Goal: Task Accomplishment & Management: Manage account settings

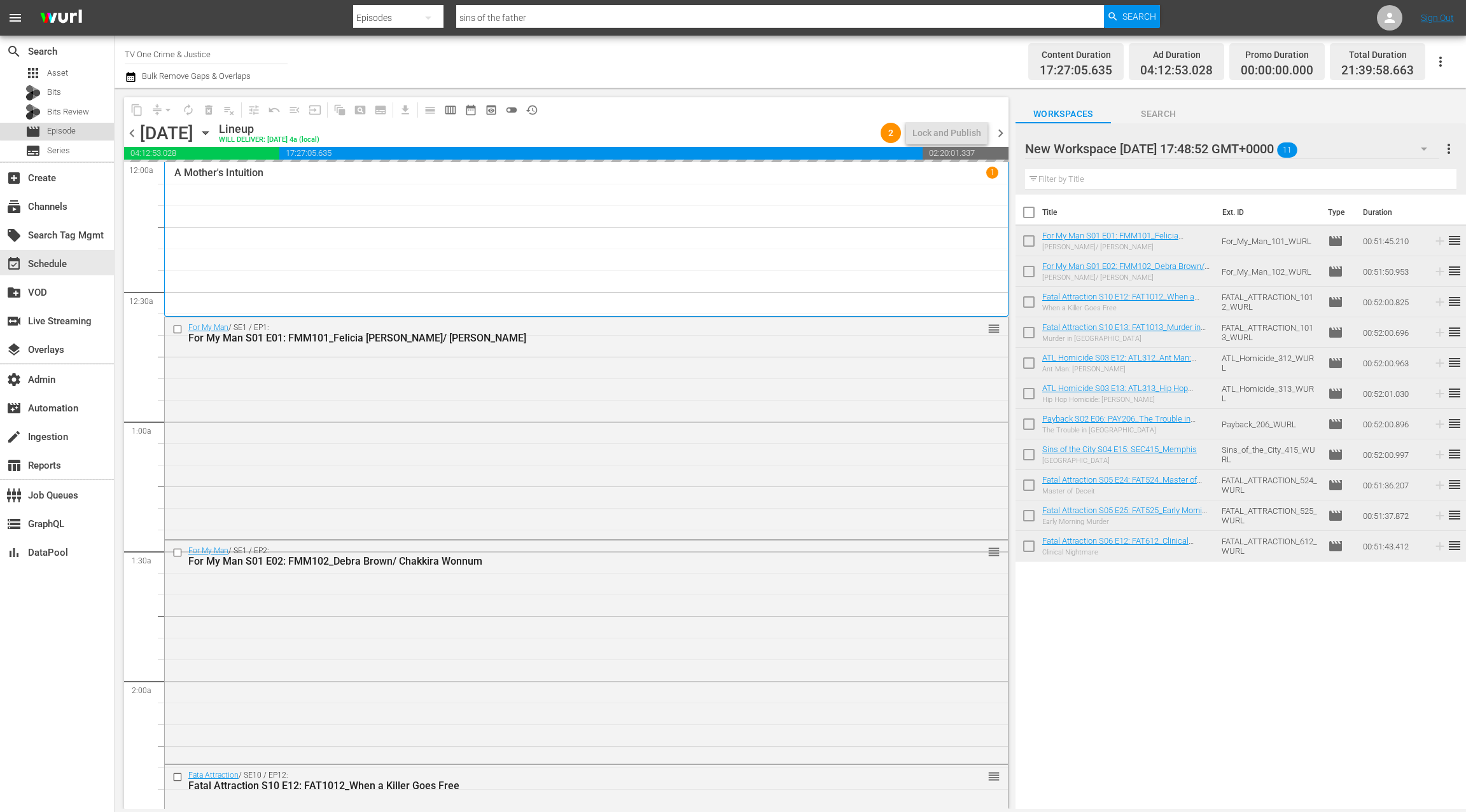
click at [93, 128] on div "movie Episode" at bounding box center [57, 132] width 114 height 18
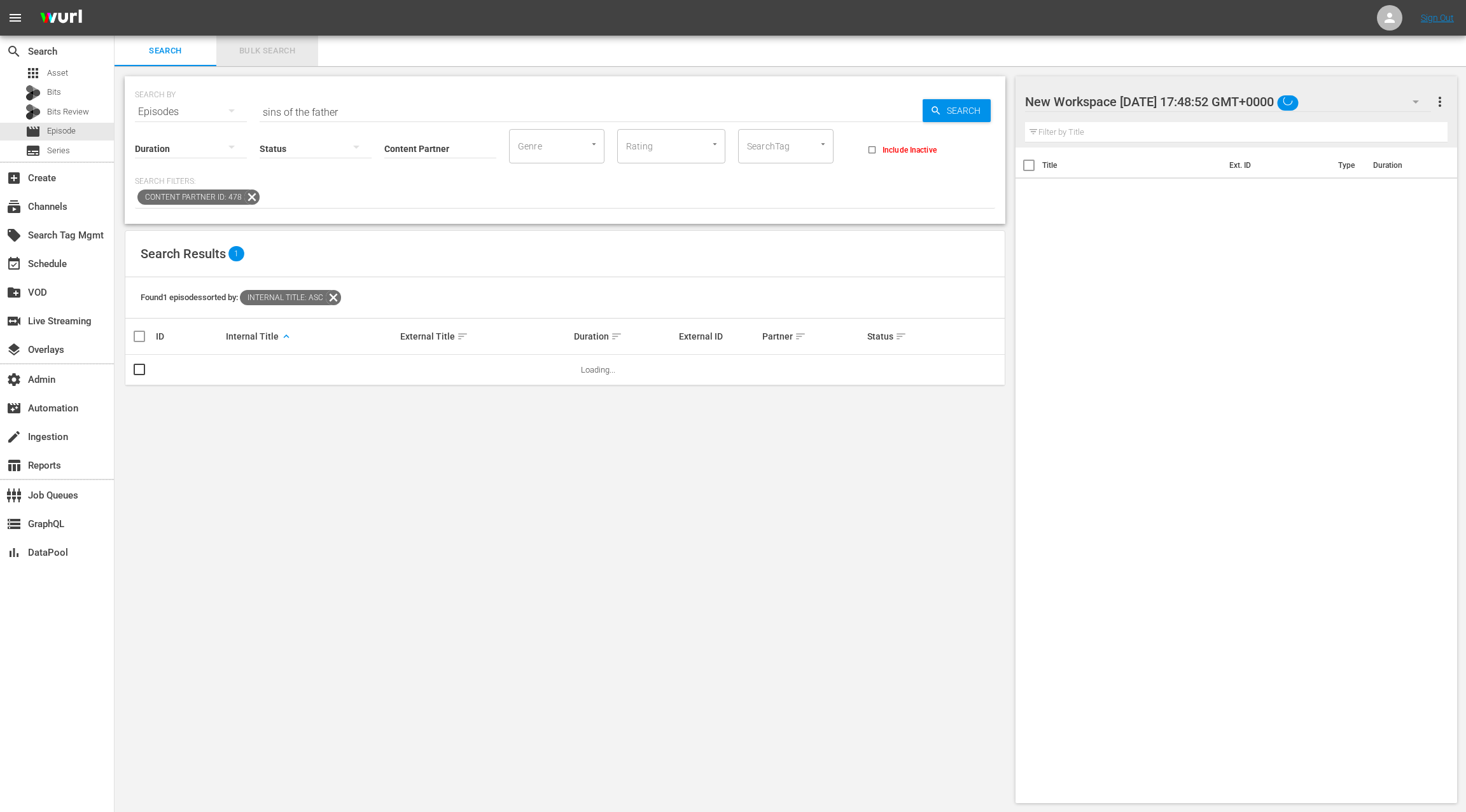
click at [262, 51] on span "Bulk Search" at bounding box center [267, 51] width 87 height 15
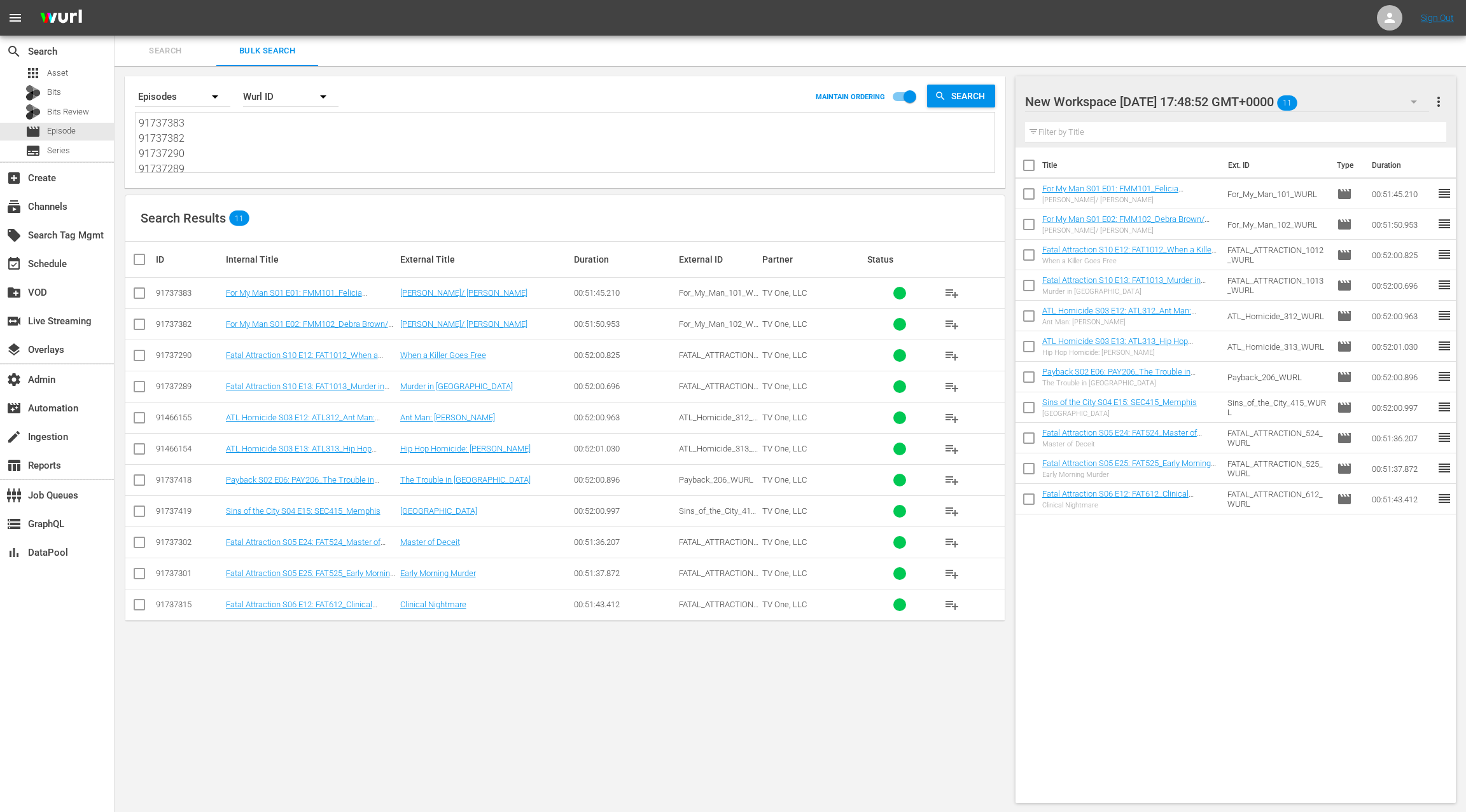
click at [263, 149] on textarea "91737383 91737382 91737290 91737289 91466155 91466154 91737418 91737419 9173730…" at bounding box center [566, 145] width 856 height 58
paste textarea "09 91737391 91737390 91737398 91466159 91737425 91737426 91737304 91737303 9173…"
type textarea "91737309 91737391 91737390 91737398 91466159 91737425 91737426 91737304 9173730…"
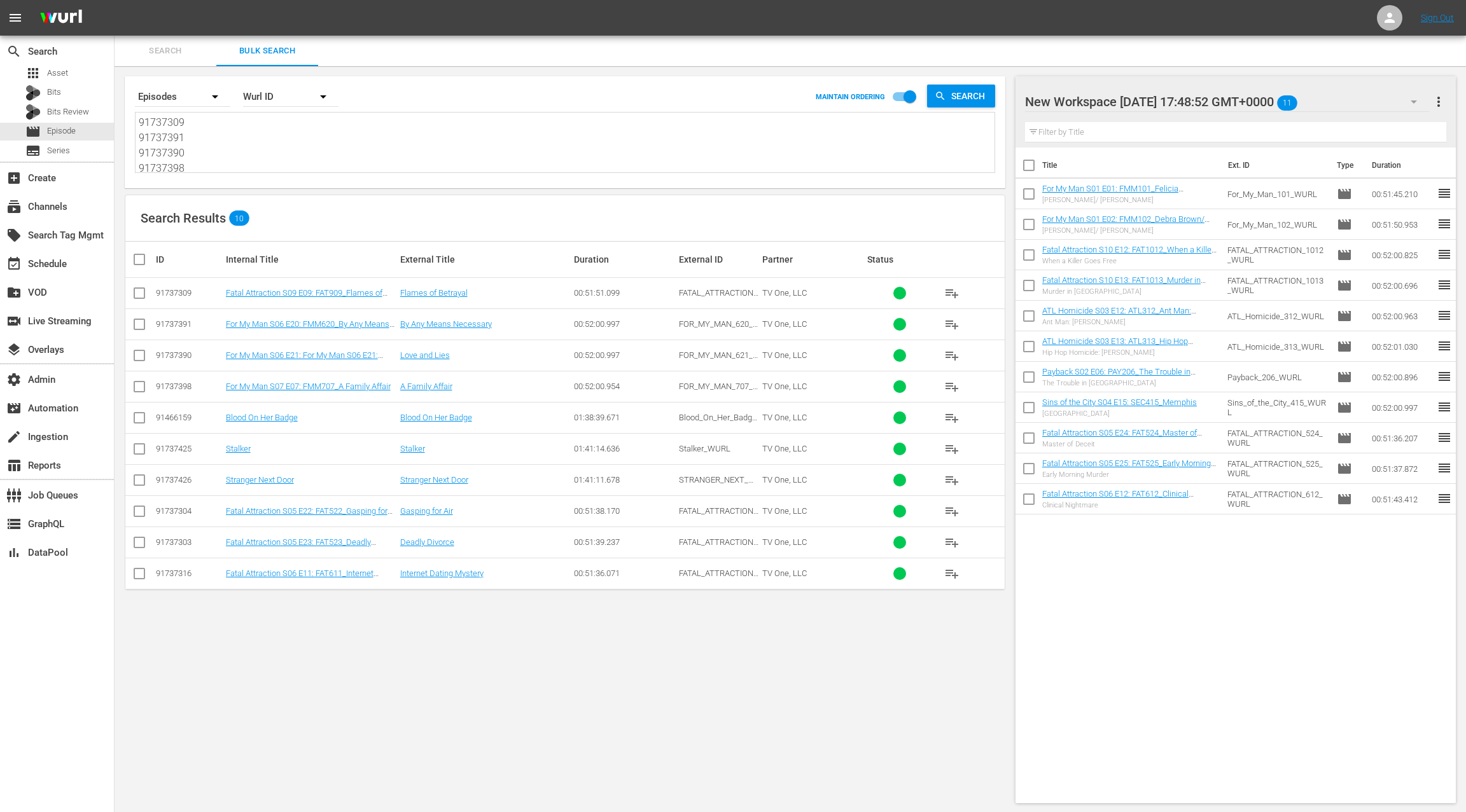
type textarea "91737309 91737391 91737390 91737398 91466159 91737425 91737426 91737304 9173730…"
click at [218, 159] on textarea "91737309 91737391 91737390 91737398 91466159 91737425 91737426 91737304 9173730…" at bounding box center [566, 144] width 856 height 58
paste textarea
type textarea "91737309 91737391 91737390 91737398 91466159 91737425 91737426 91737304 91737303"
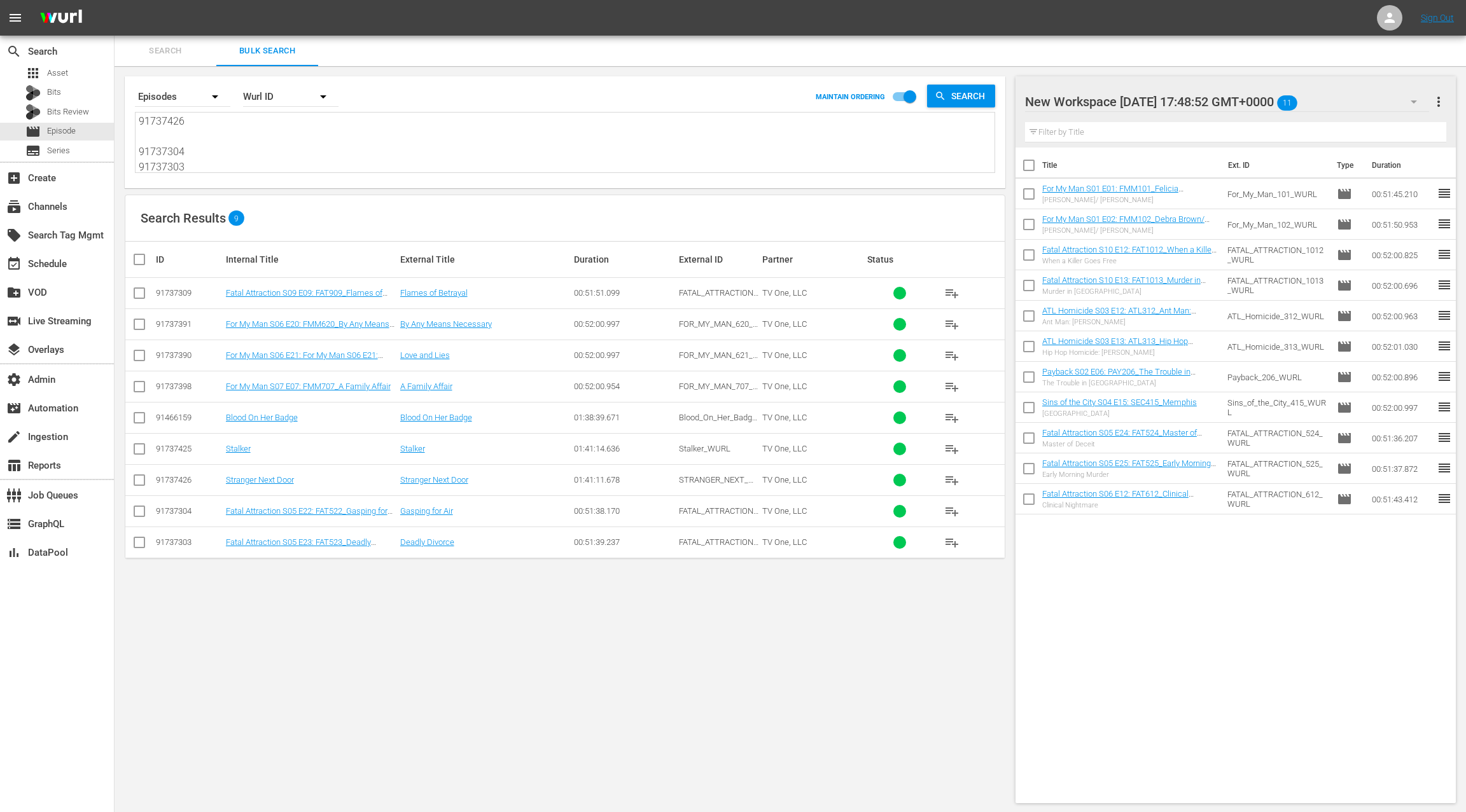
type textarea "91737309 91737391 91737390 91737398 91466159 91737425 91737426 91737304 91737303"
click at [1433, 102] on span "more_vert" at bounding box center [1439, 101] width 15 height 15
drag, startPoint x: 1377, startPoint y: 128, endPoint x: 1036, endPoint y: 315, distance: 388.9
click at [1371, 131] on div "Clear All Workspace Items" at bounding box center [1356, 126] width 149 height 23
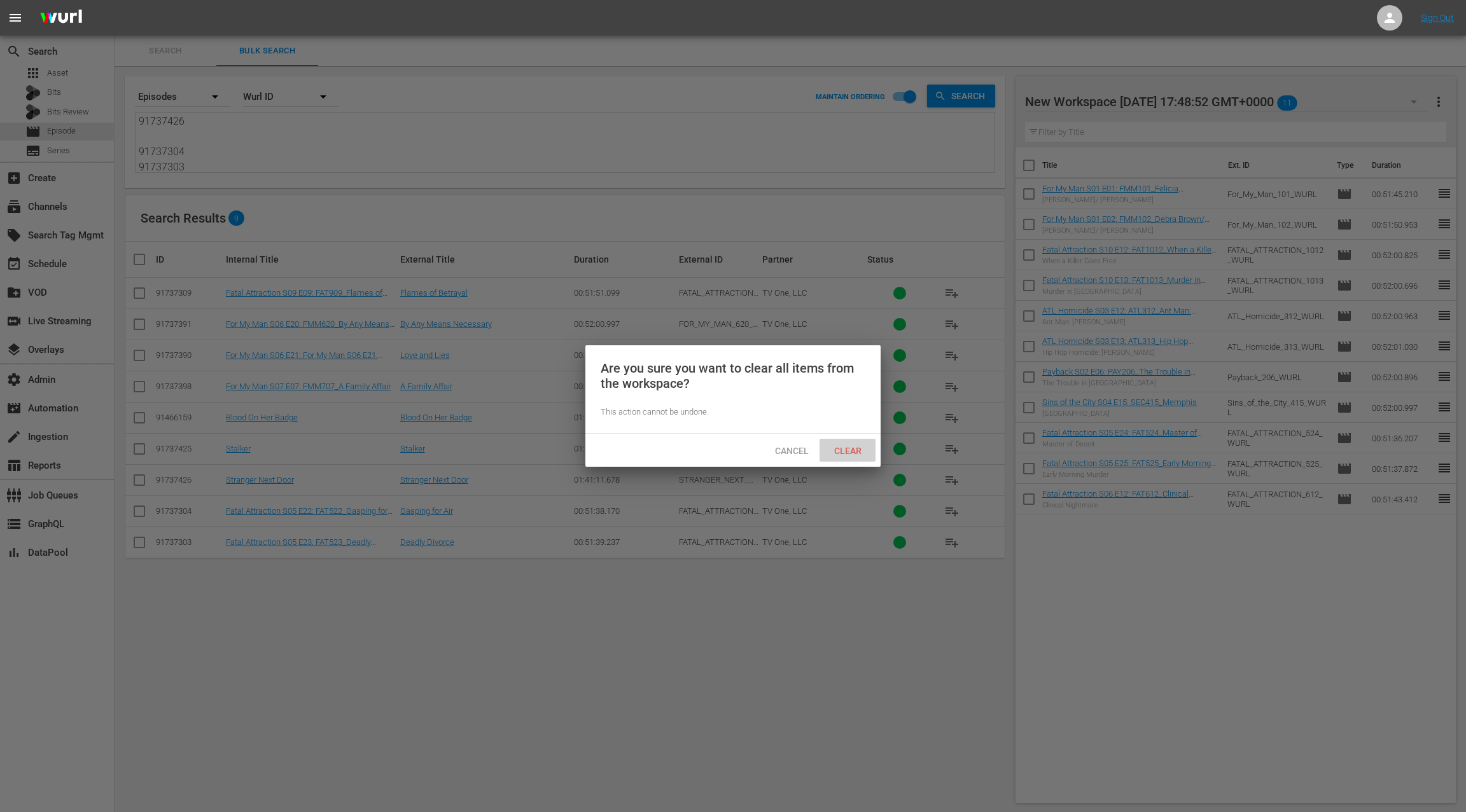
click at [853, 447] on span "Clear" at bounding box center [848, 451] width 48 height 10
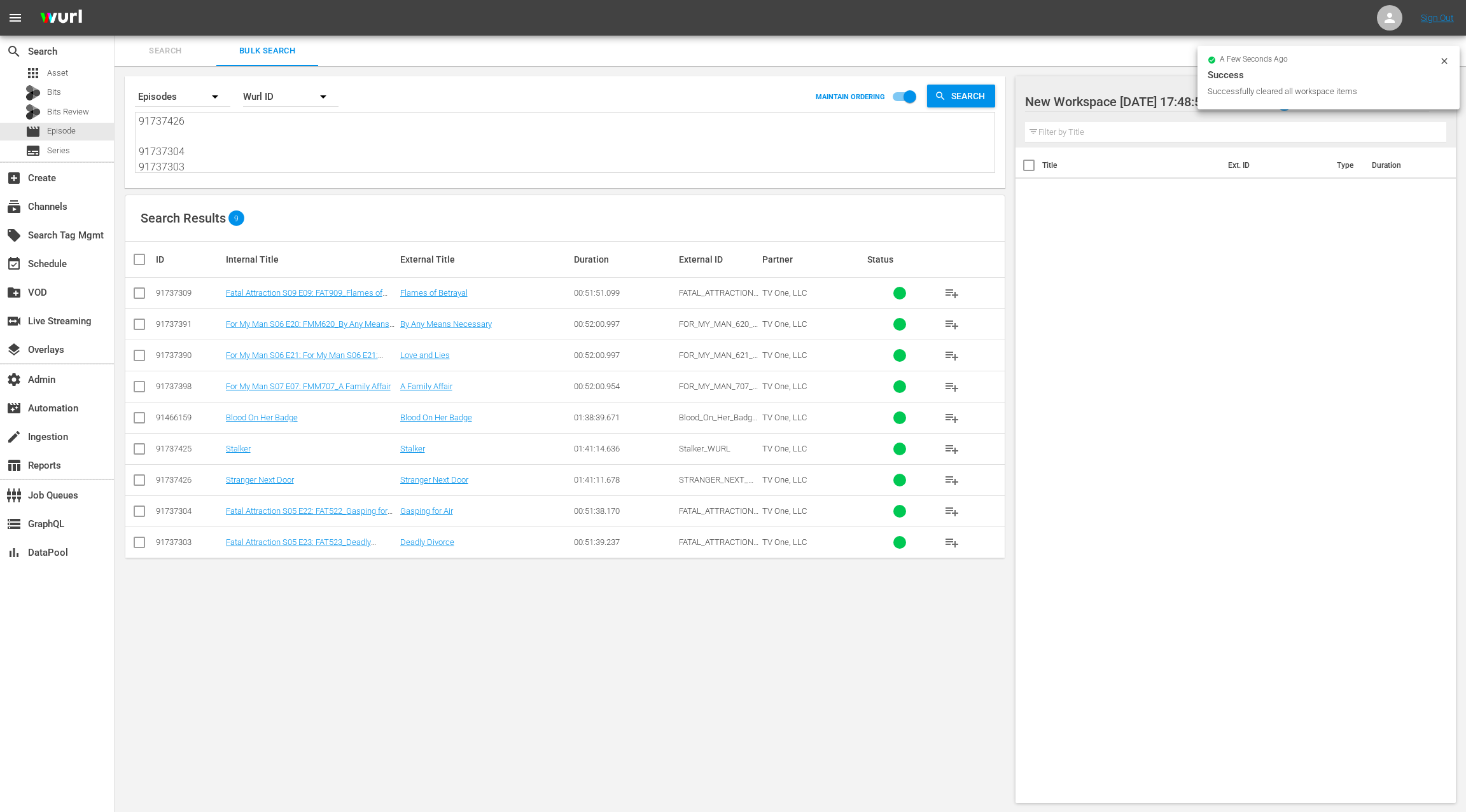
click at [144, 261] on input "checkbox" at bounding box center [145, 259] width 25 height 15
checkbox input "true"
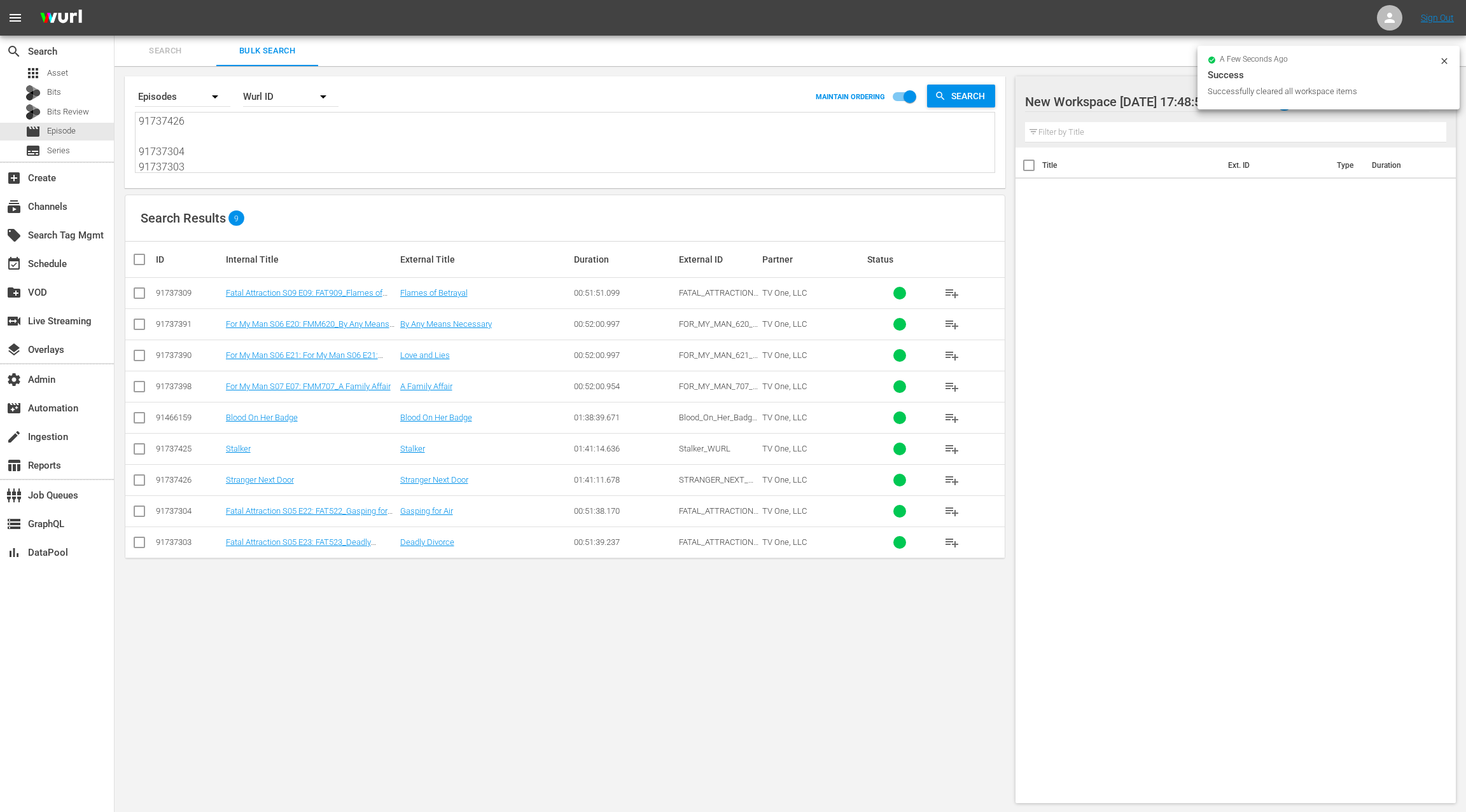
checkbox input "true"
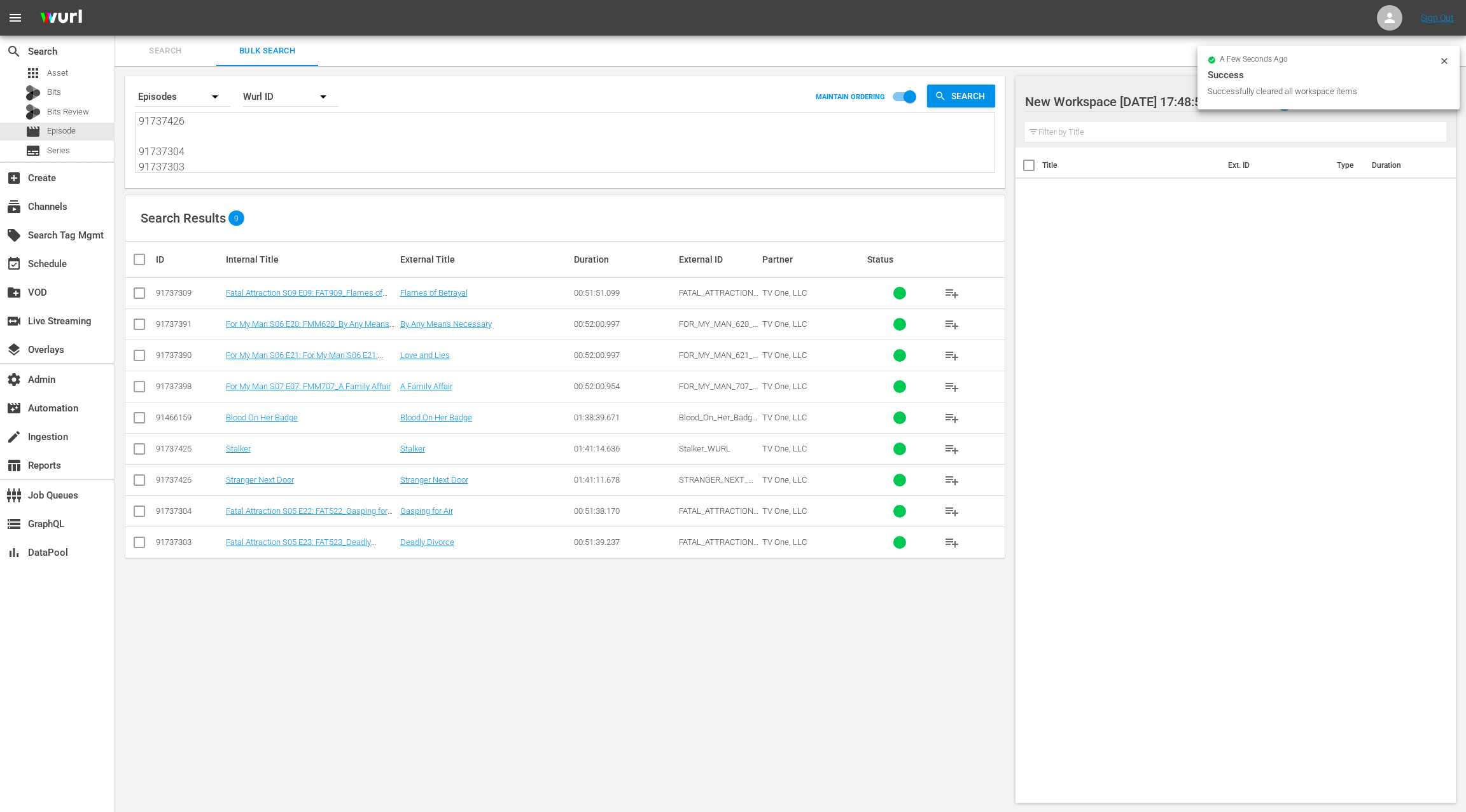
checkbox input "true"
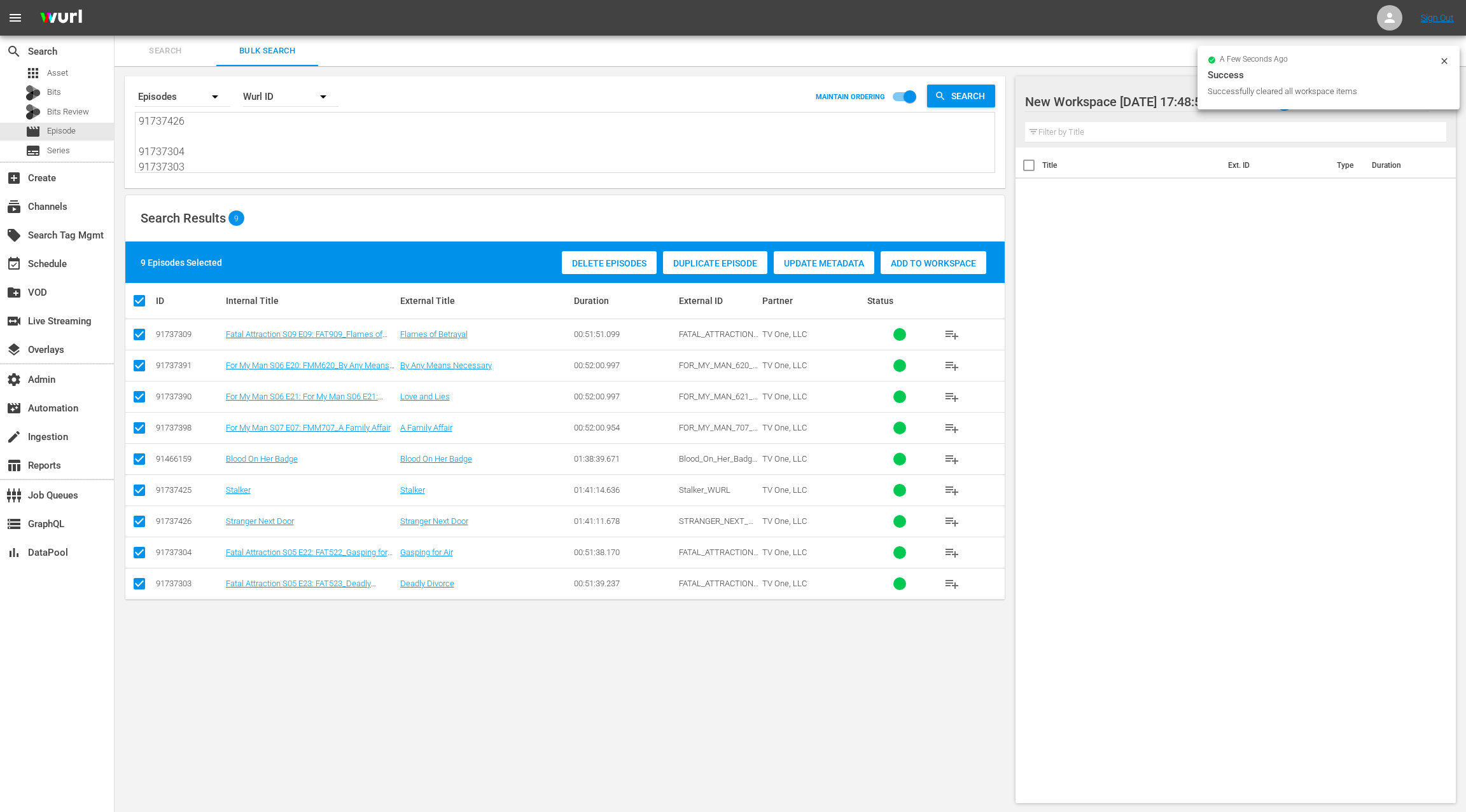
drag, startPoint x: 924, startPoint y: 265, endPoint x: 804, endPoint y: 254, distance: 120.5
click at [924, 265] on span "Add to Workspace" at bounding box center [934, 263] width 106 height 10
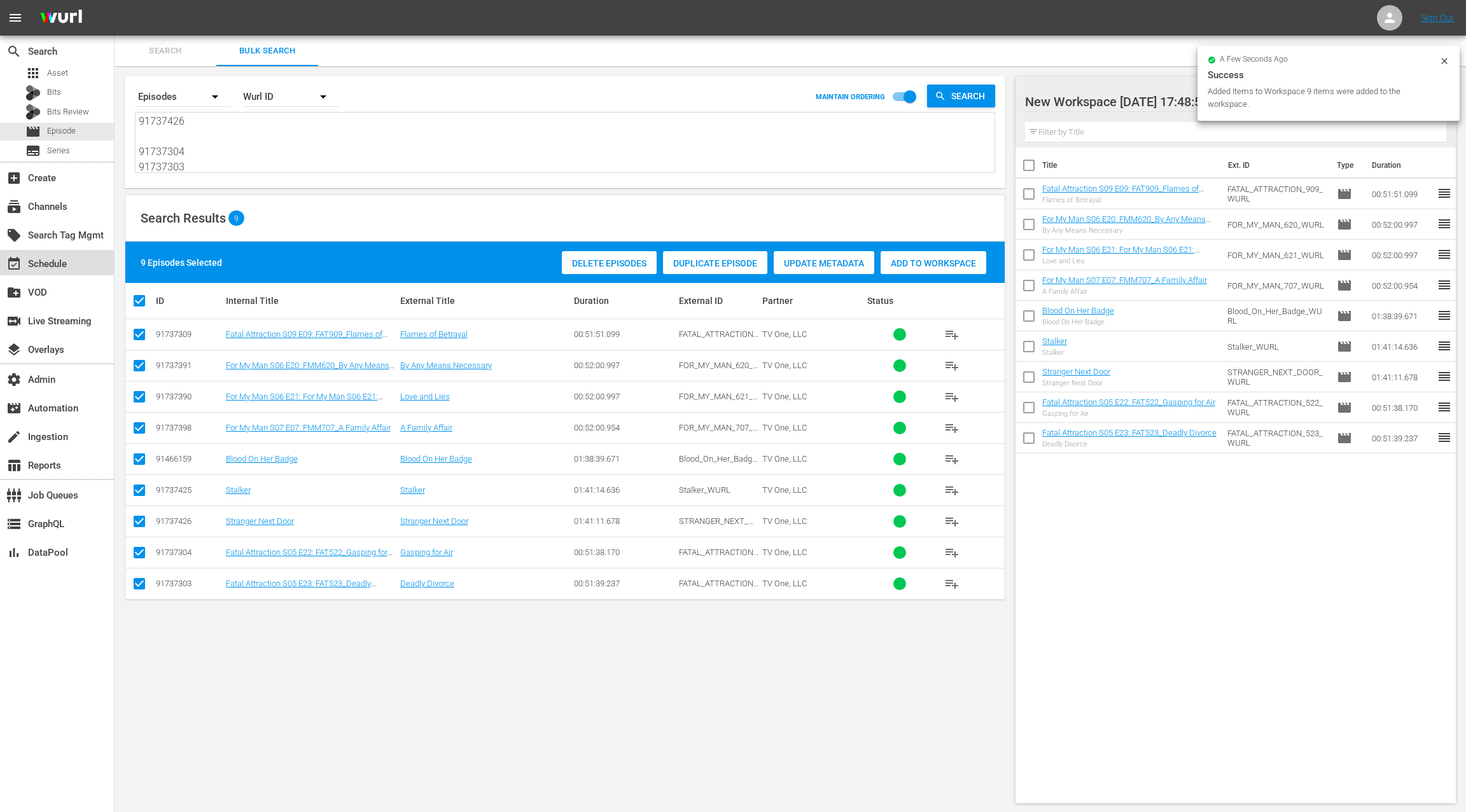
click at [55, 262] on div "event_available Schedule" at bounding box center [36, 262] width 72 height 11
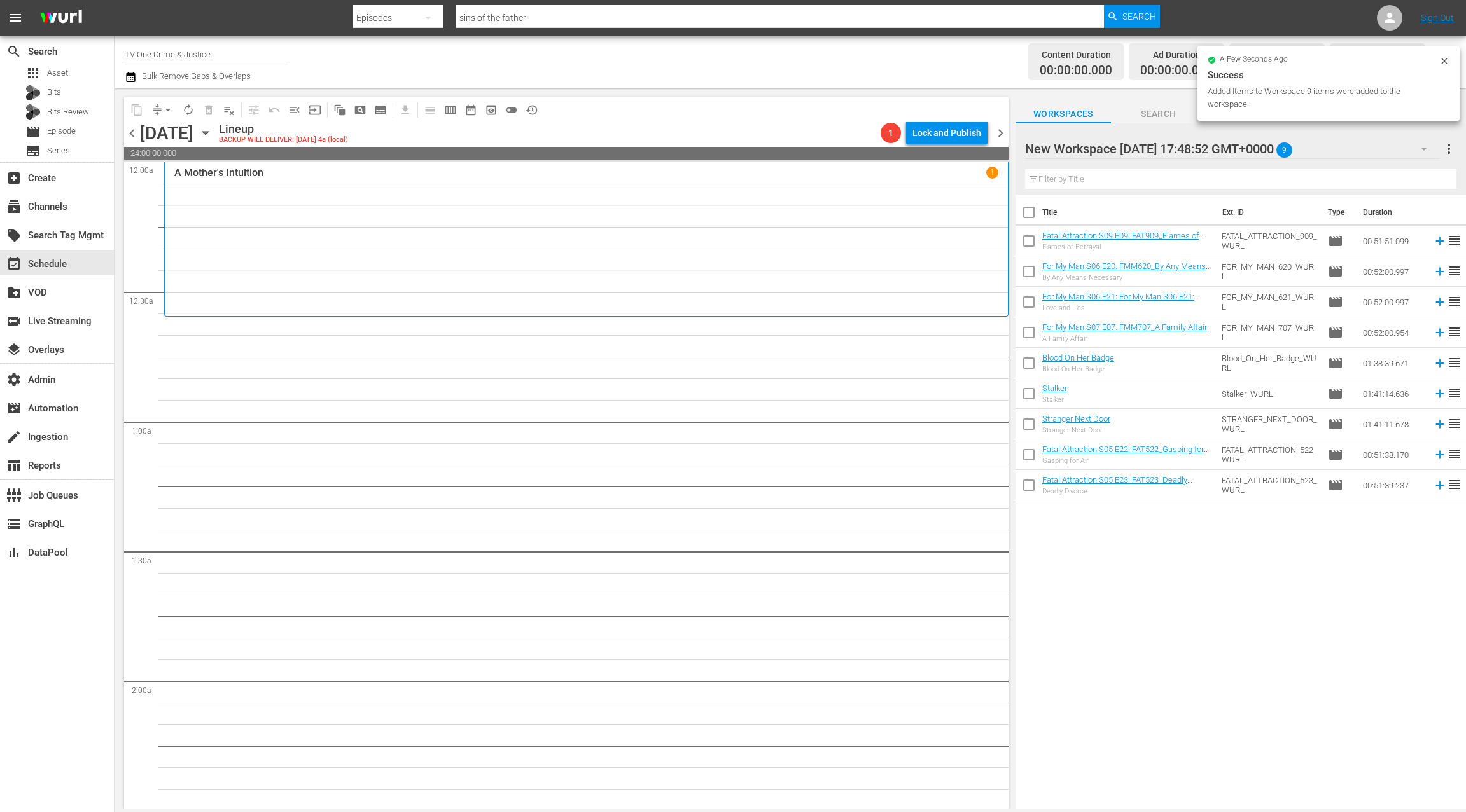
click at [1025, 214] on input "checkbox" at bounding box center [1029, 215] width 27 height 27
checkbox input "true"
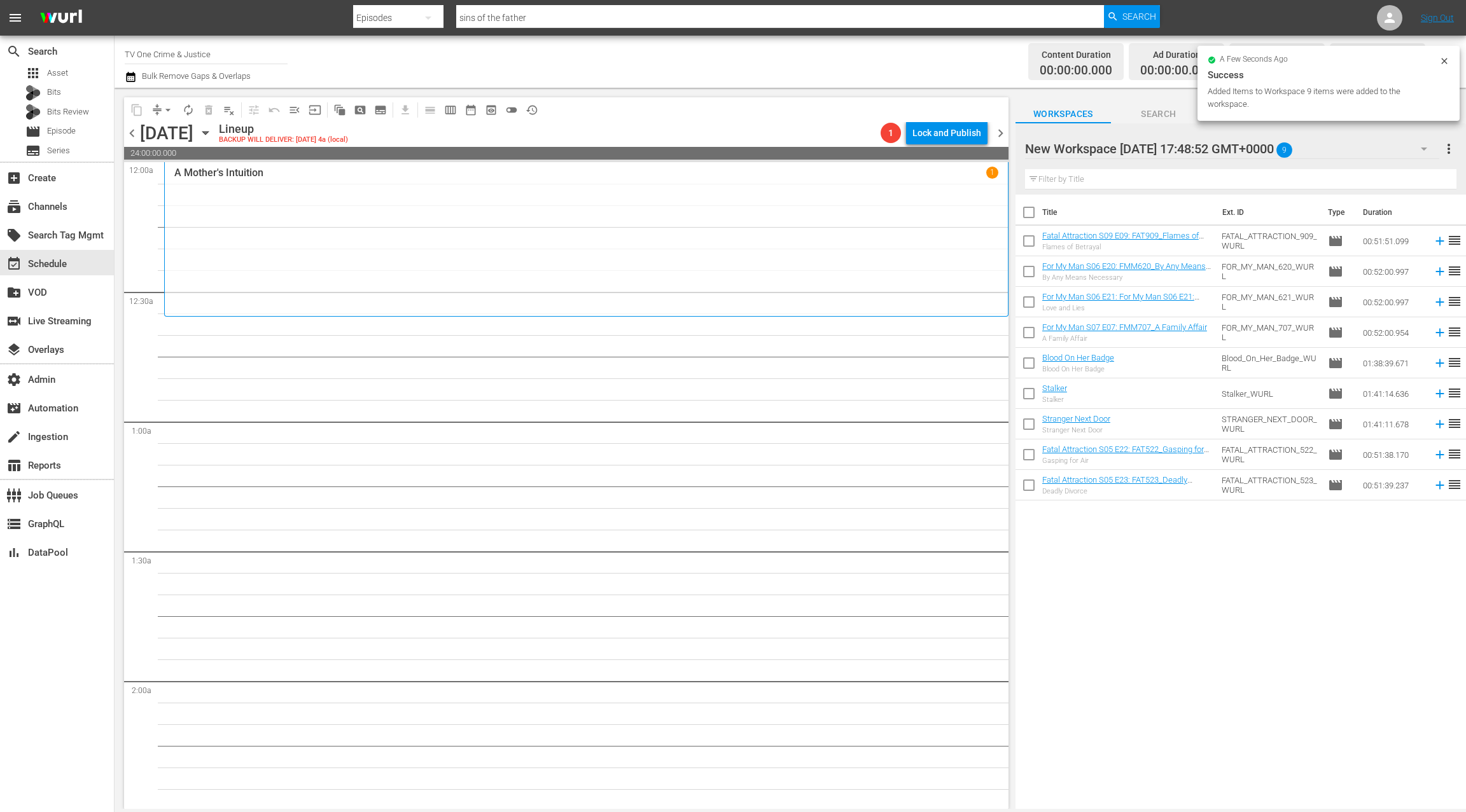
checkbox input "true"
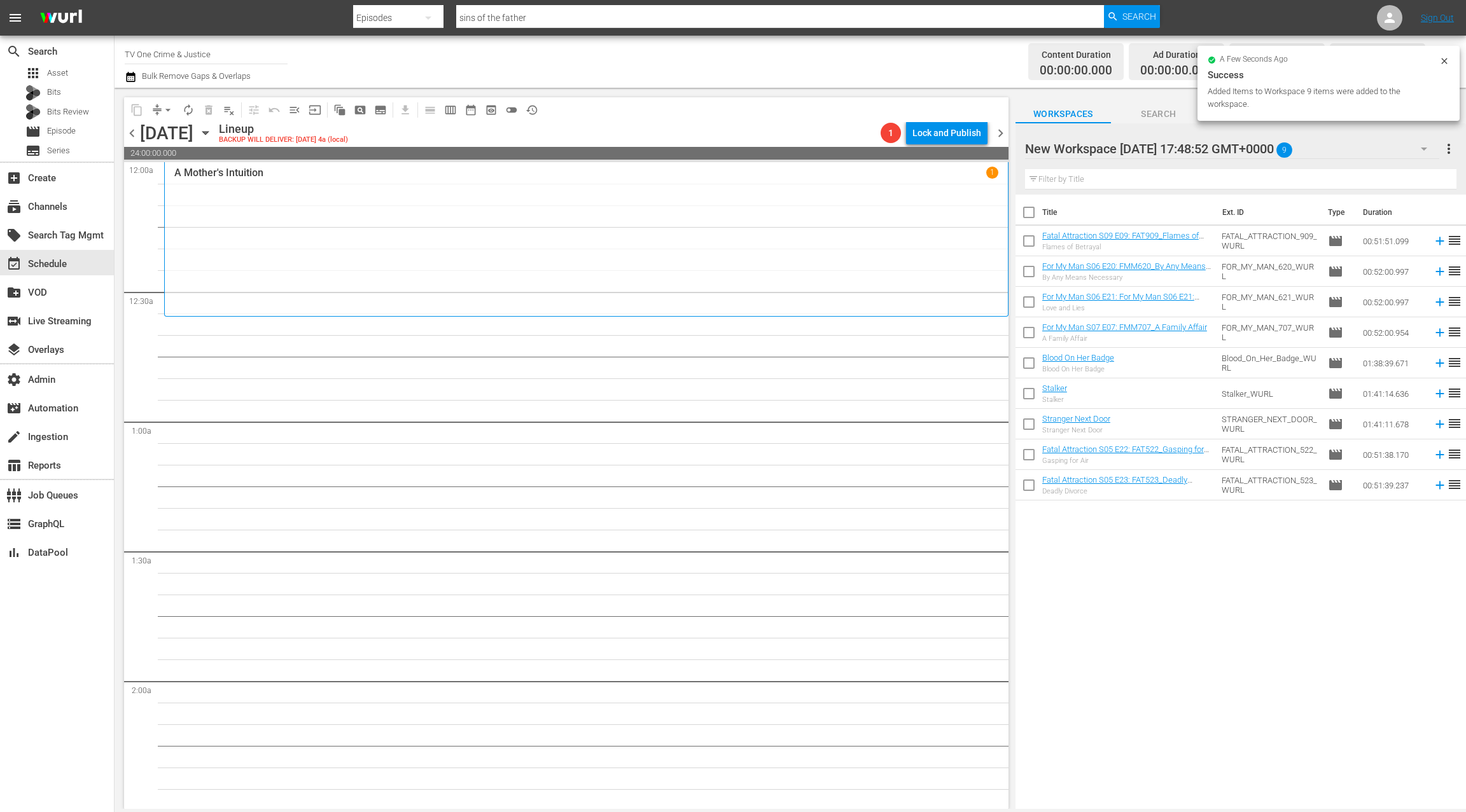
checkbox input "true"
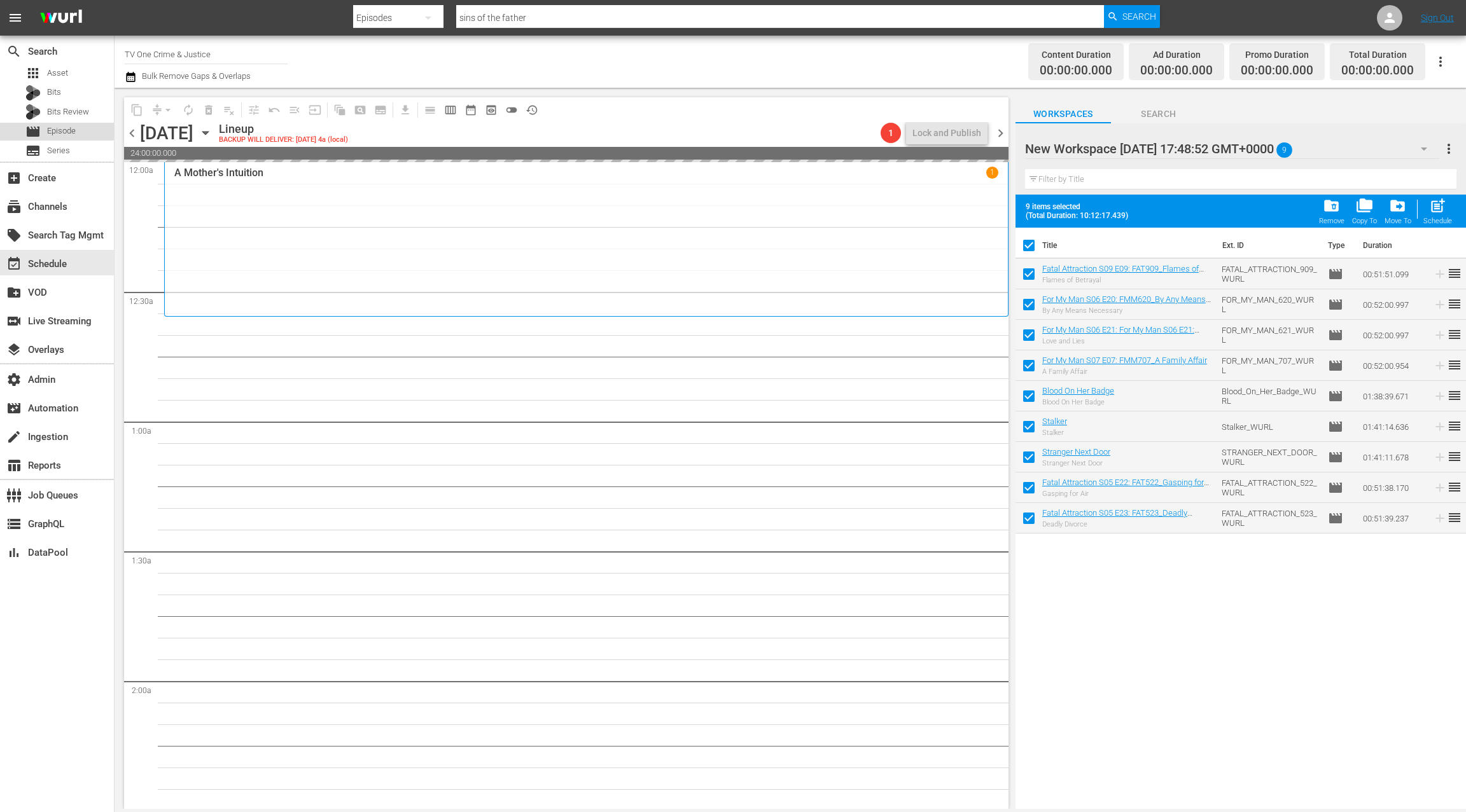
click at [83, 128] on div "movie Episode" at bounding box center [57, 132] width 114 height 18
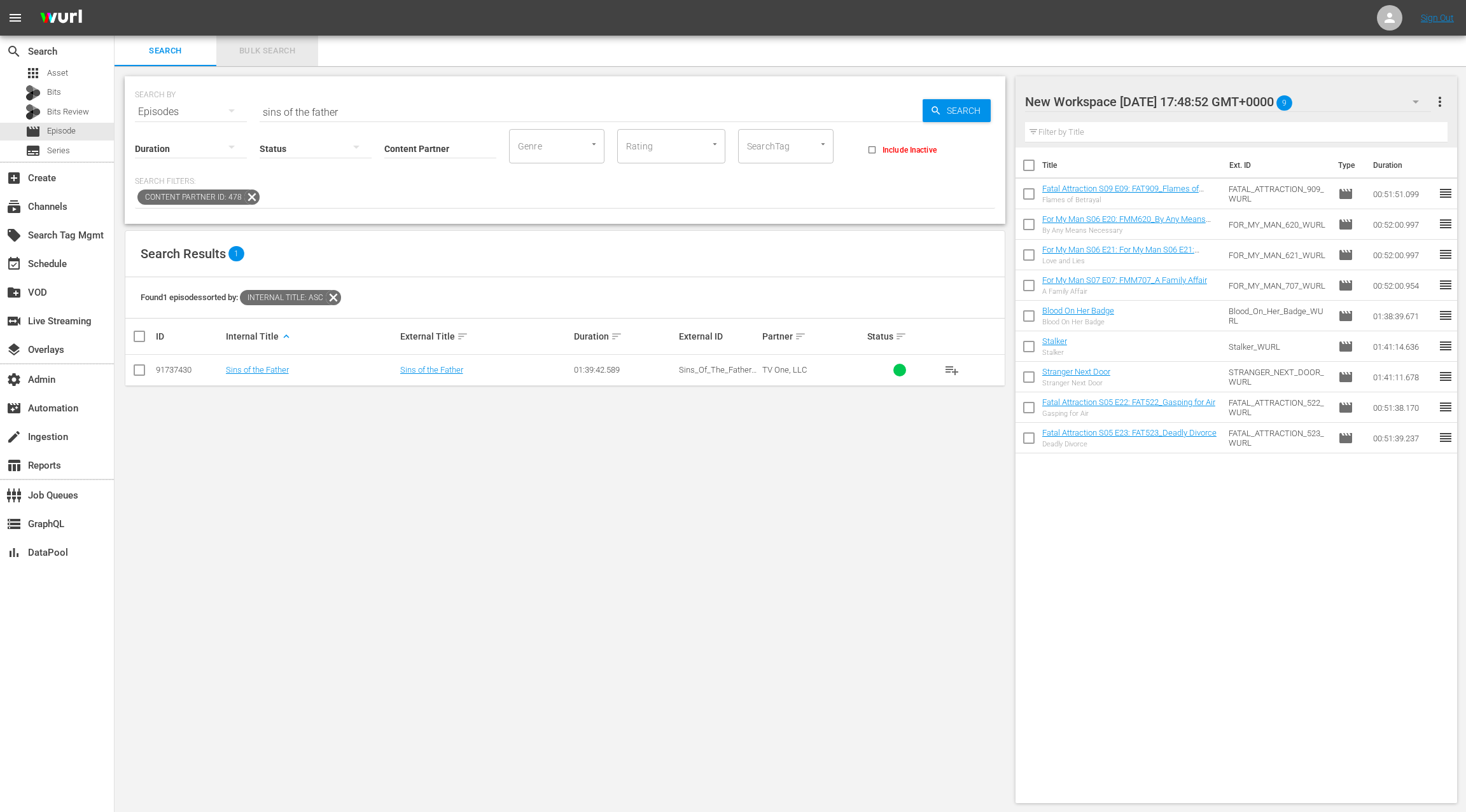
click at [269, 46] on span "Bulk Search" at bounding box center [267, 51] width 87 height 15
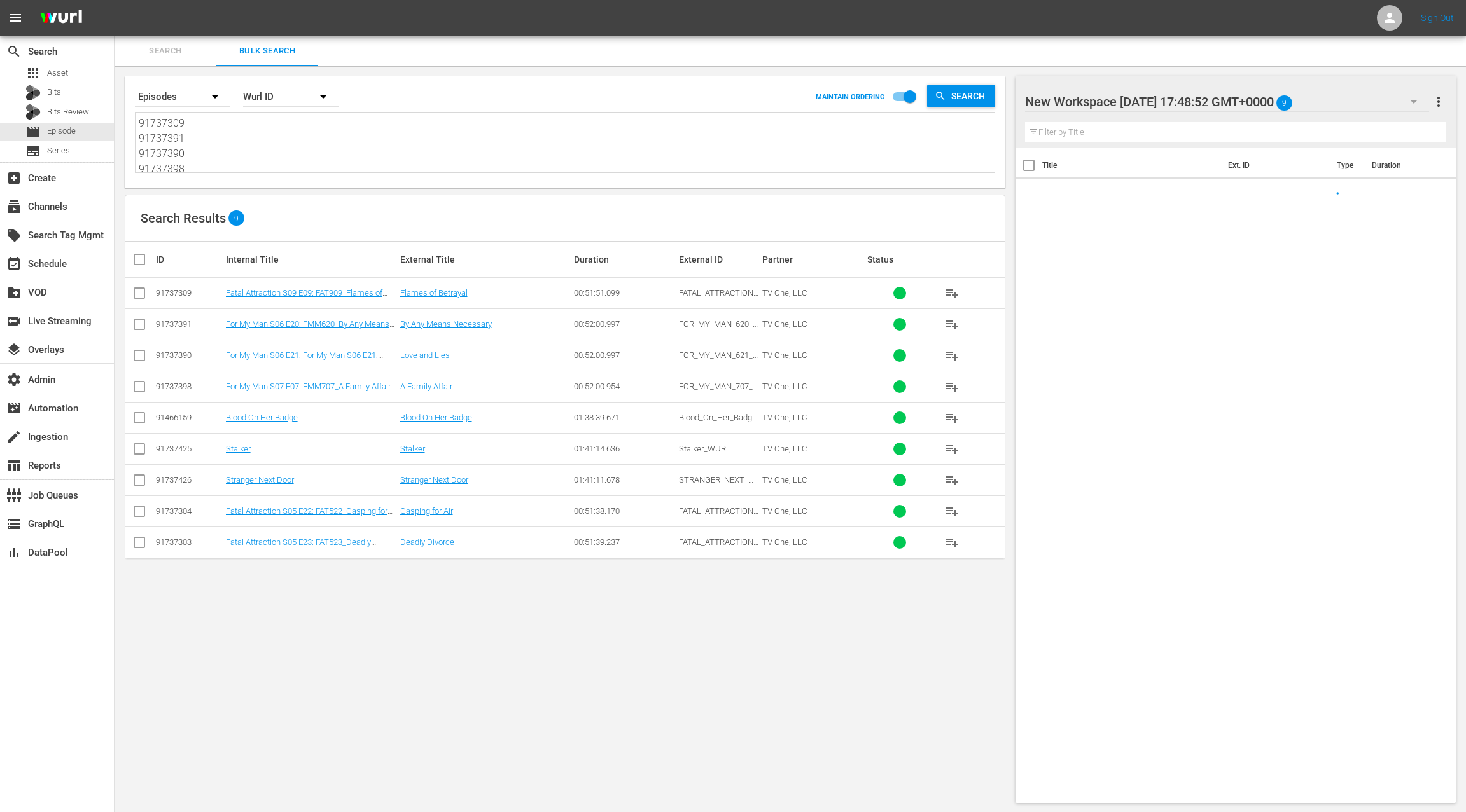
click at [242, 148] on textarea "91737309 91737391 91737390 91737398 91466159 91737425 91737426 91737304 91737303" at bounding box center [566, 145] width 856 height 58
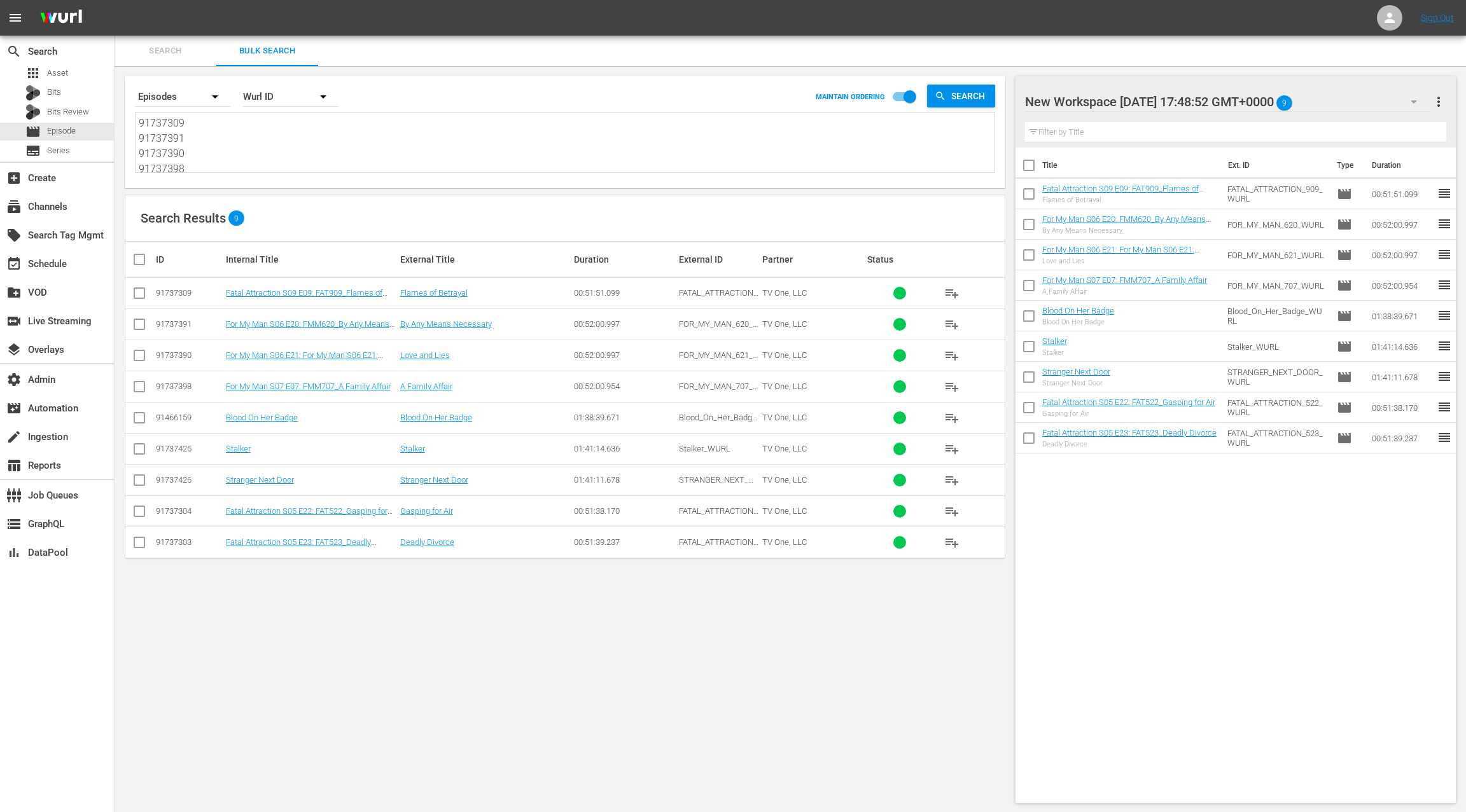
paste textarea "91737316"
type textarea "91737309 91737391 91737390 91737398 91466159 91737425 91737426 91737304 9173730…"
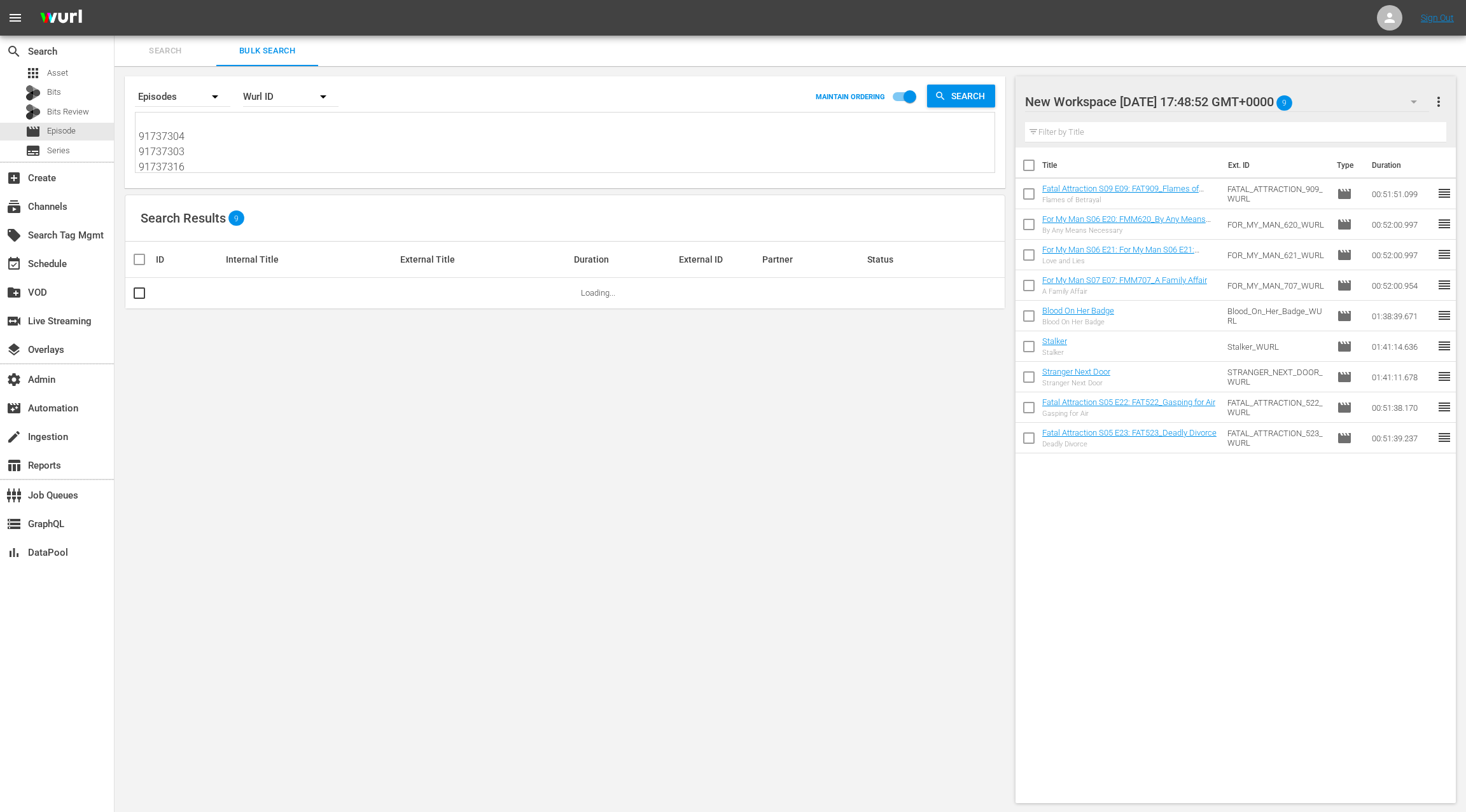
type textarea "91737309 91737391 91737390 91737398 91466159 91737425 91737426 91737304 9173730…"
click at [1436, 105] on span "more_vert" at bounding box center [1439, 101] width 15 height 15
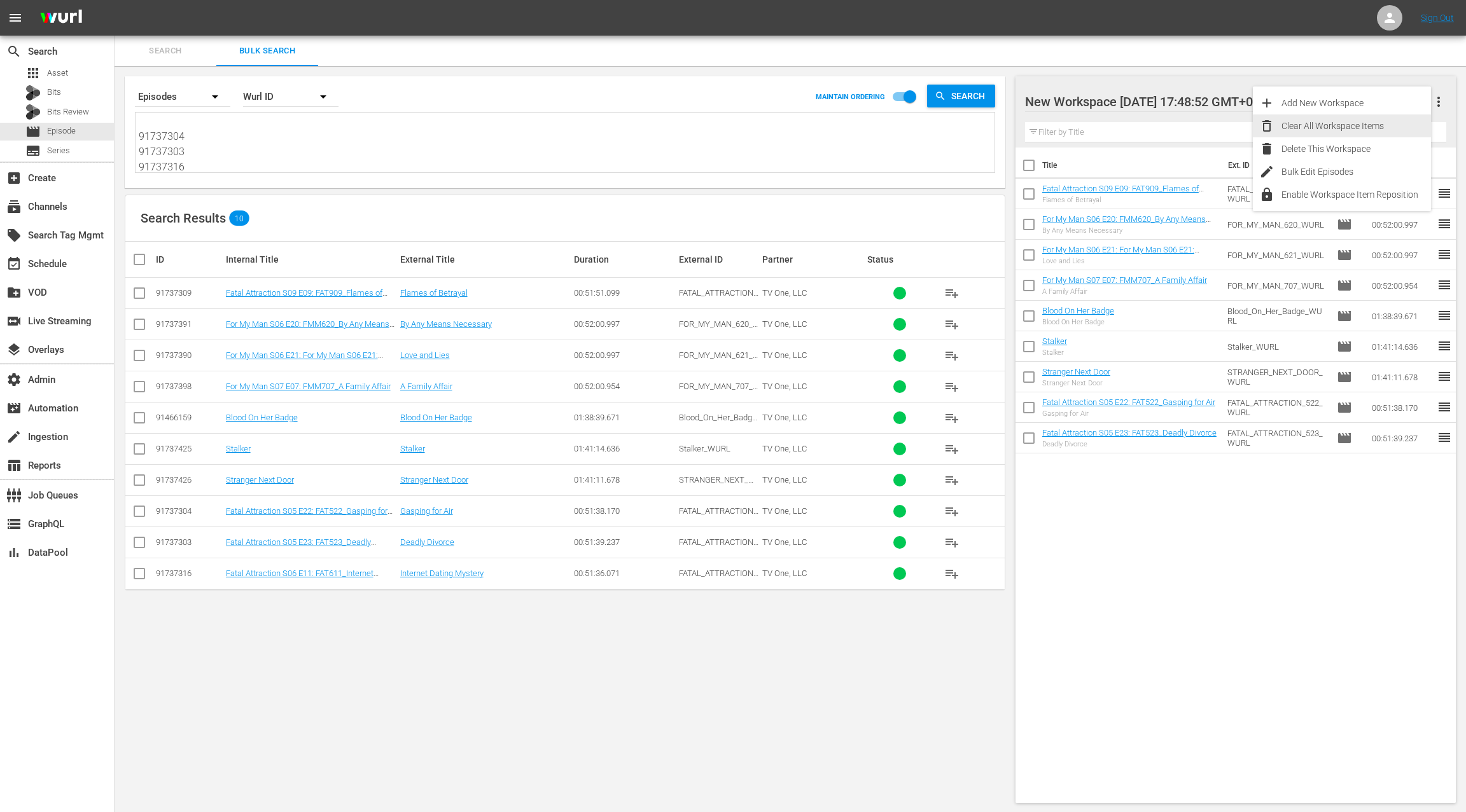
click at [1362, 134] on div "Clear All Workspace Items" at bounding box center [1356, 126] width 149 height 23
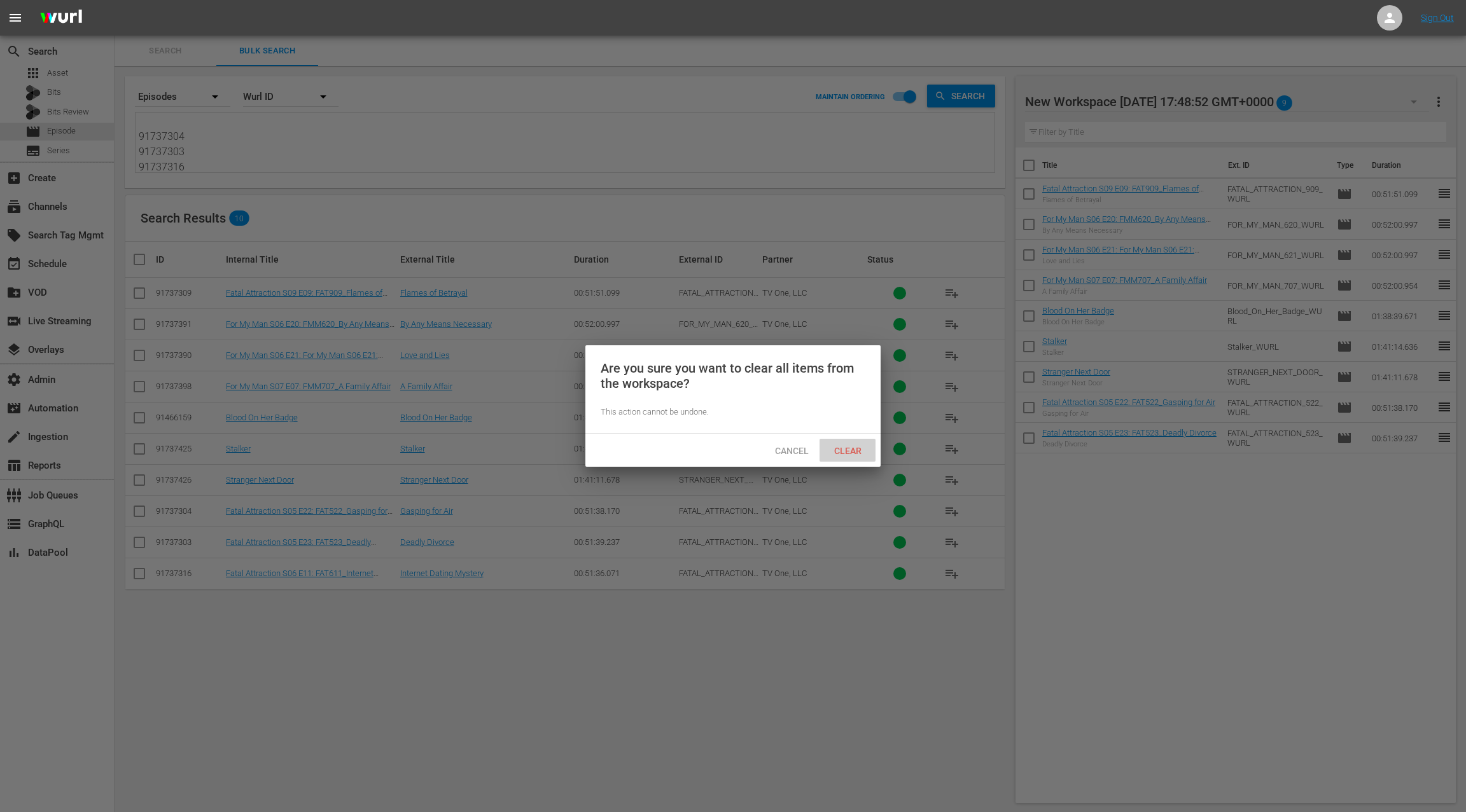
click at [851, 448] on span "Clear" at bounding box center [848, 451] width 48 height 10
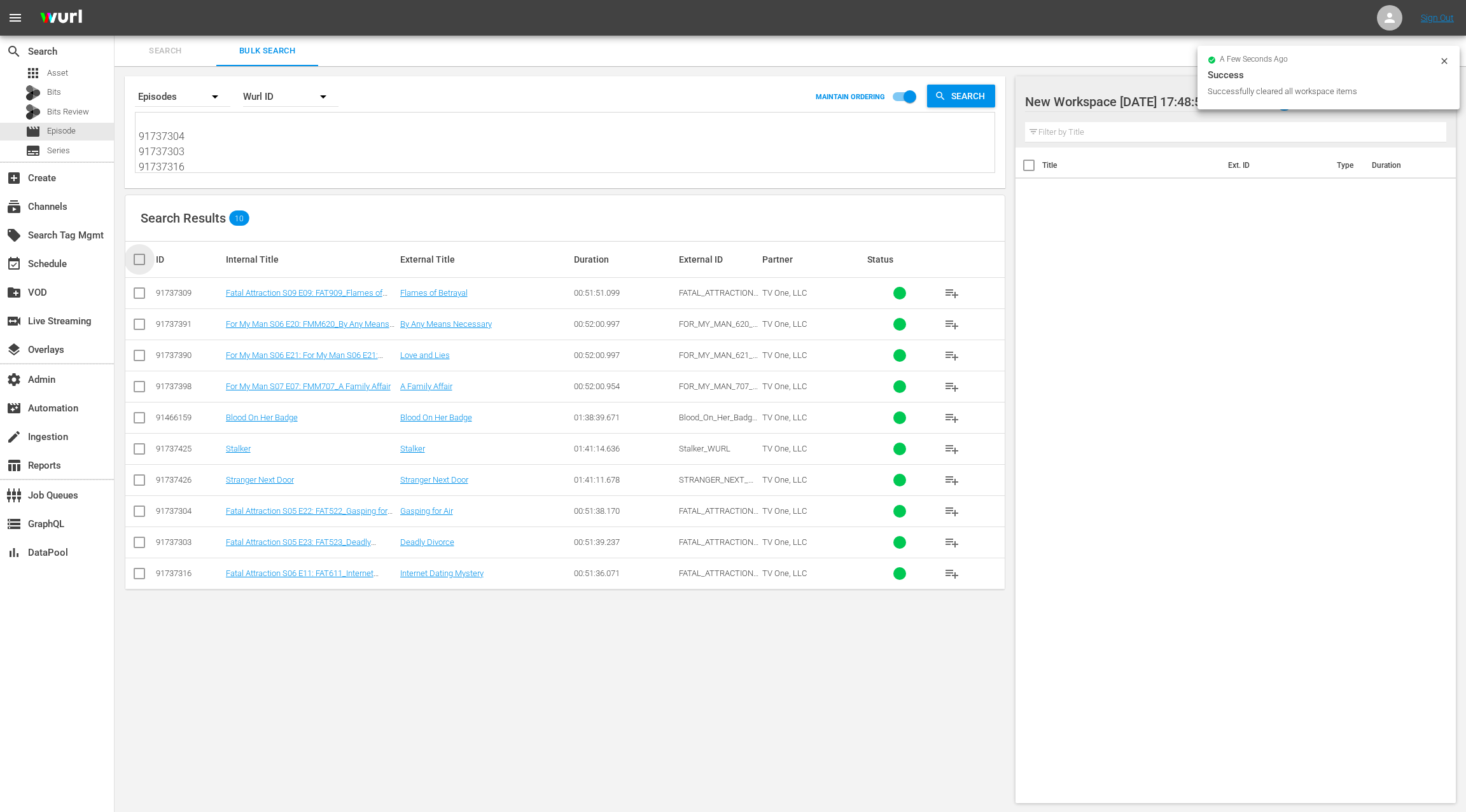
click at [145, 261] on input "checkbox" at bounding box center [145, 259] width 25 height 15
checkbox input "true"
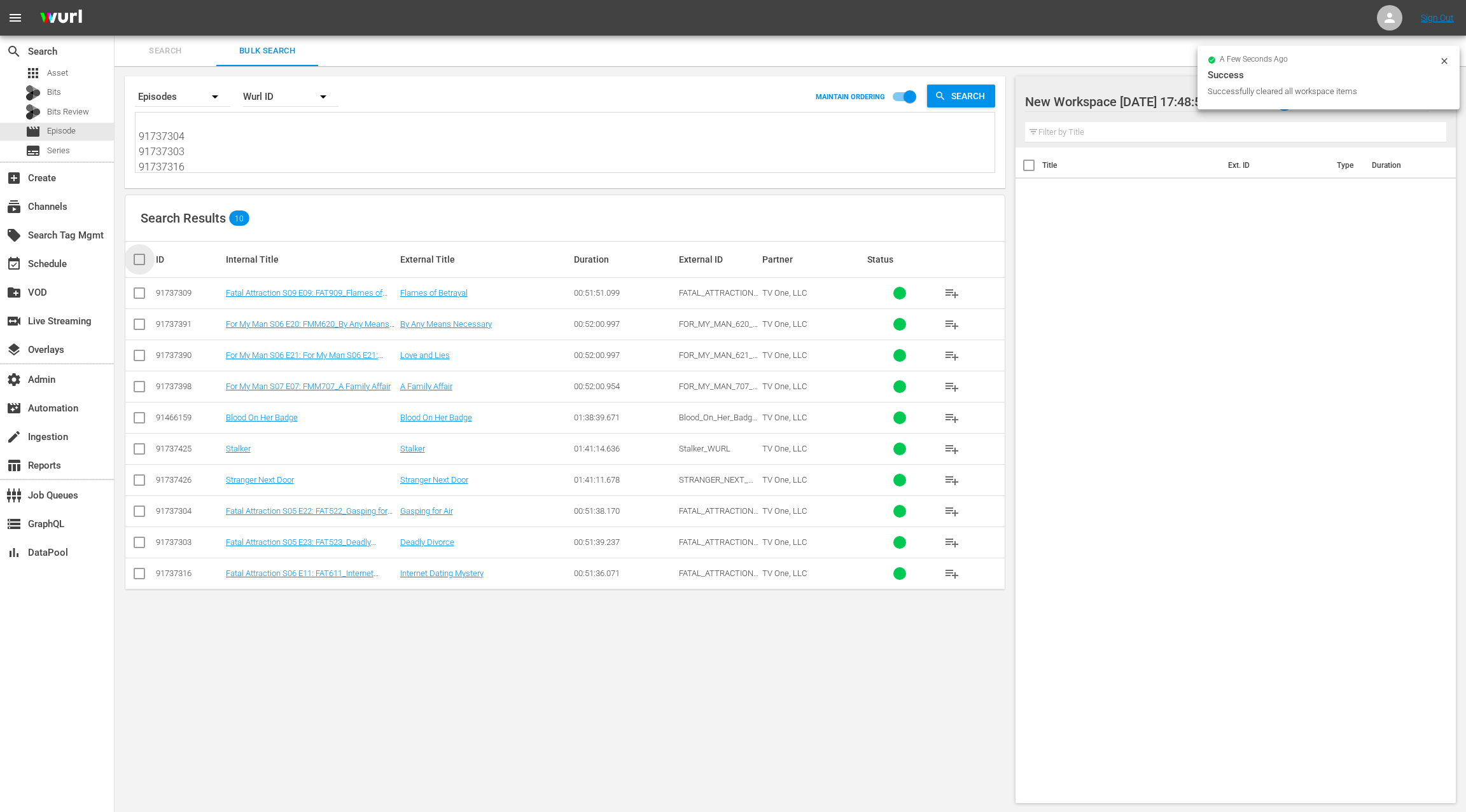
checkbox input "true"
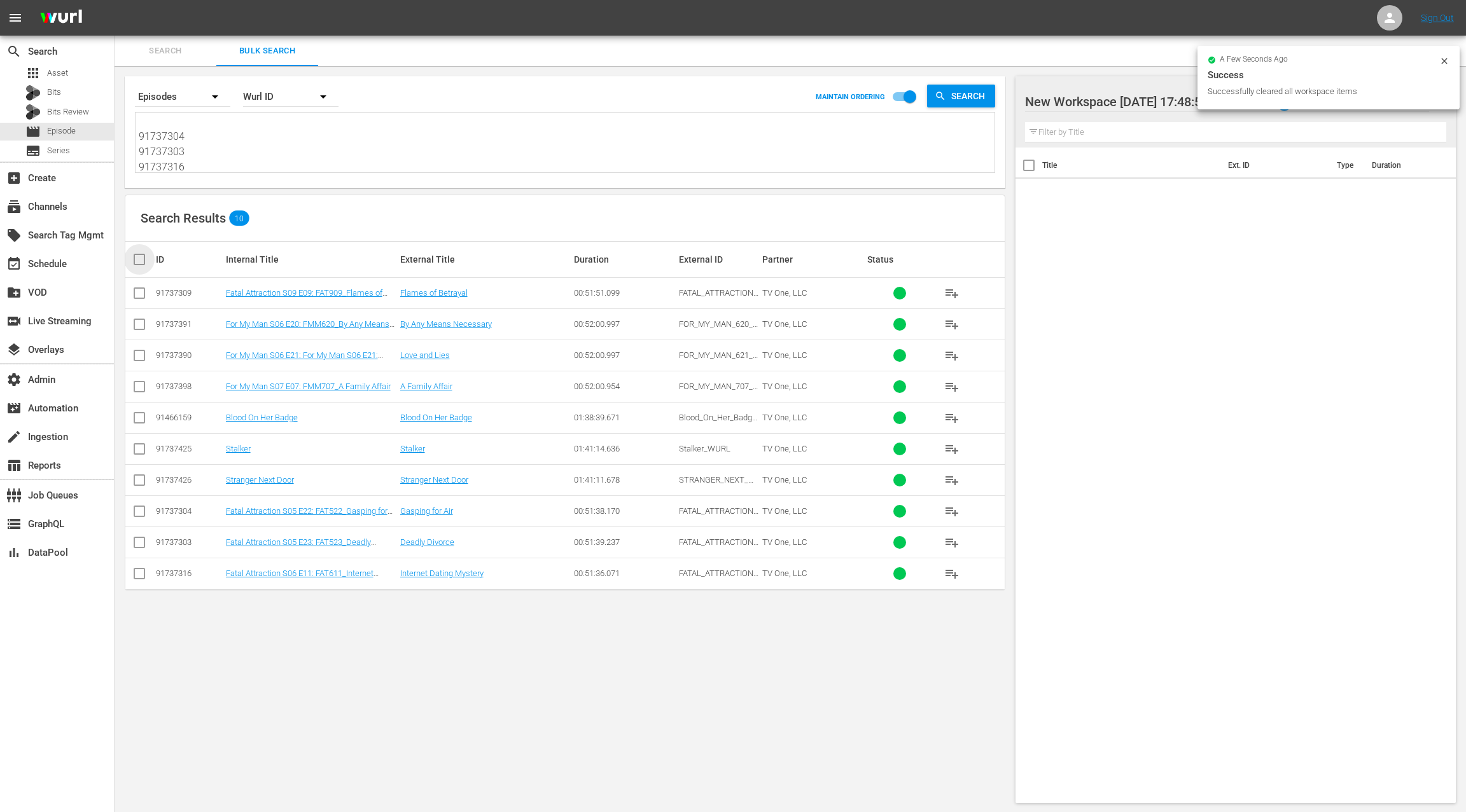
checkbox input "true"
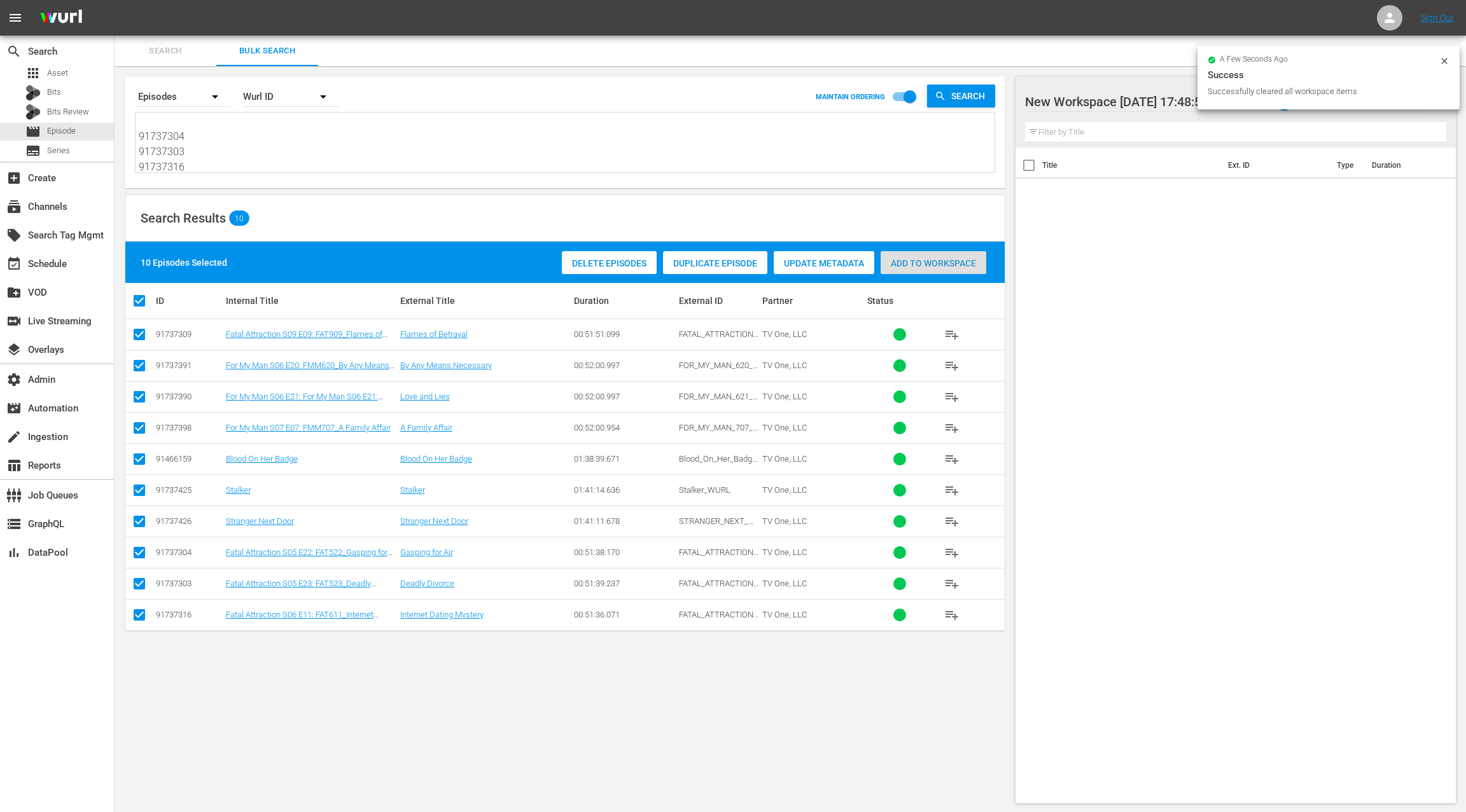
drag, startPoint x: 892, startPoint y: 262, endPoint x: 643, endPoint y: 263, distance: 249.0
click at [892, 262] on span "Add to Workspace" at bounding box center [934, 263] width 106 height 10
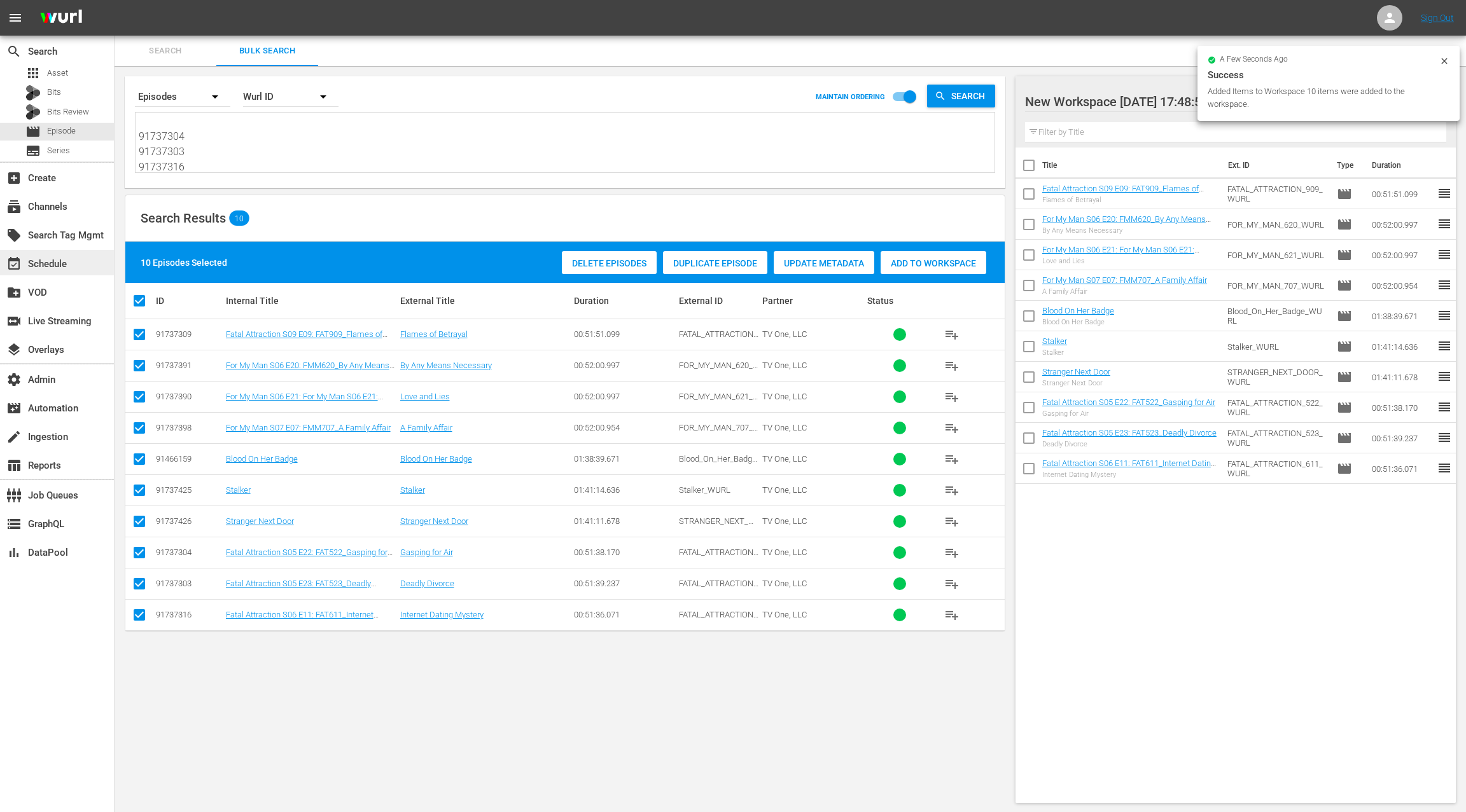
click at [84, 269] on div "event_available Schedule" at bounding box center [57, 262] width 114 height 25
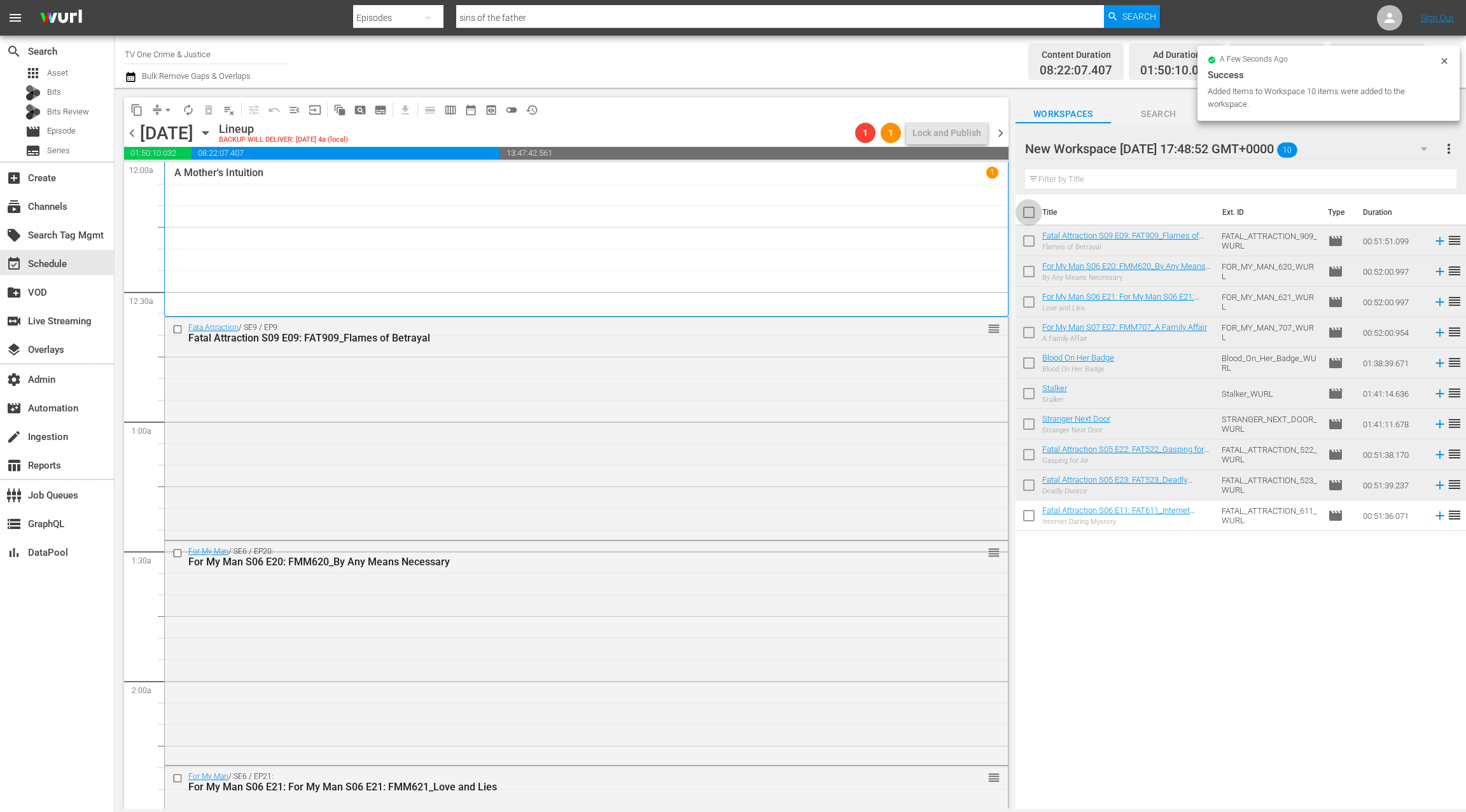
click at [1030, 215] on input "checkbox" at bounding box center [1029, 215] width 27 height 27
checkbox input "true"
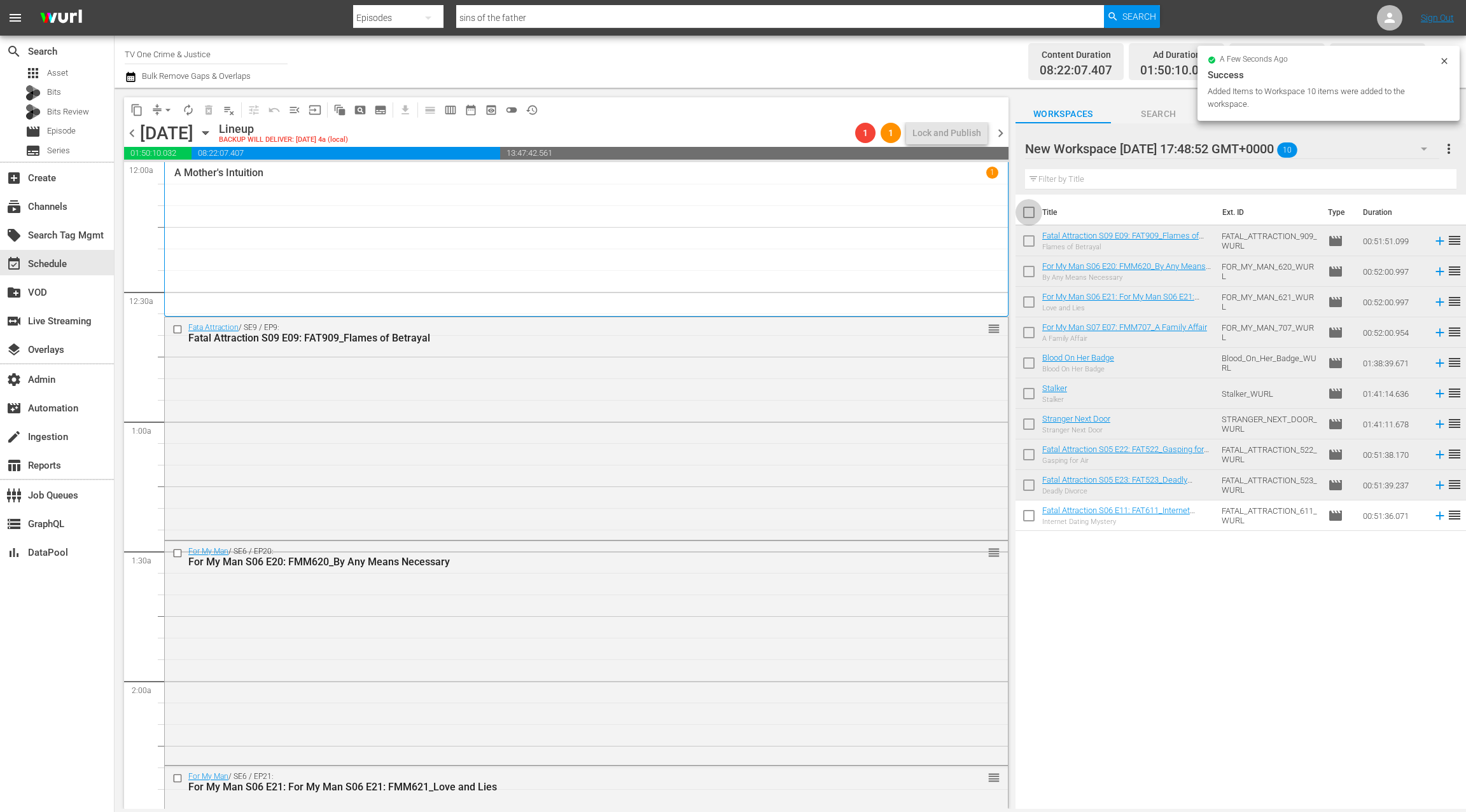
checkbox input "true"
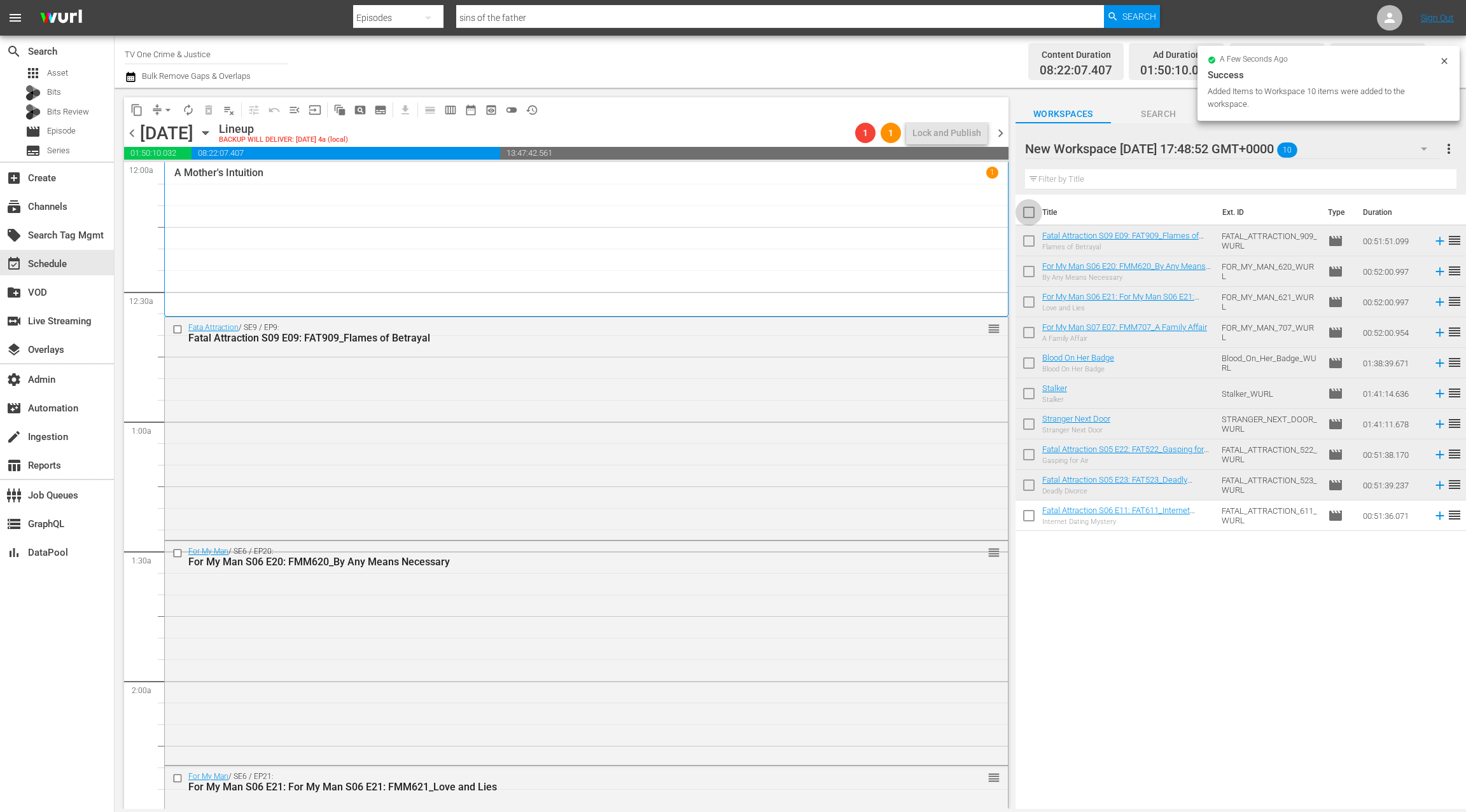
checkbox input "true"
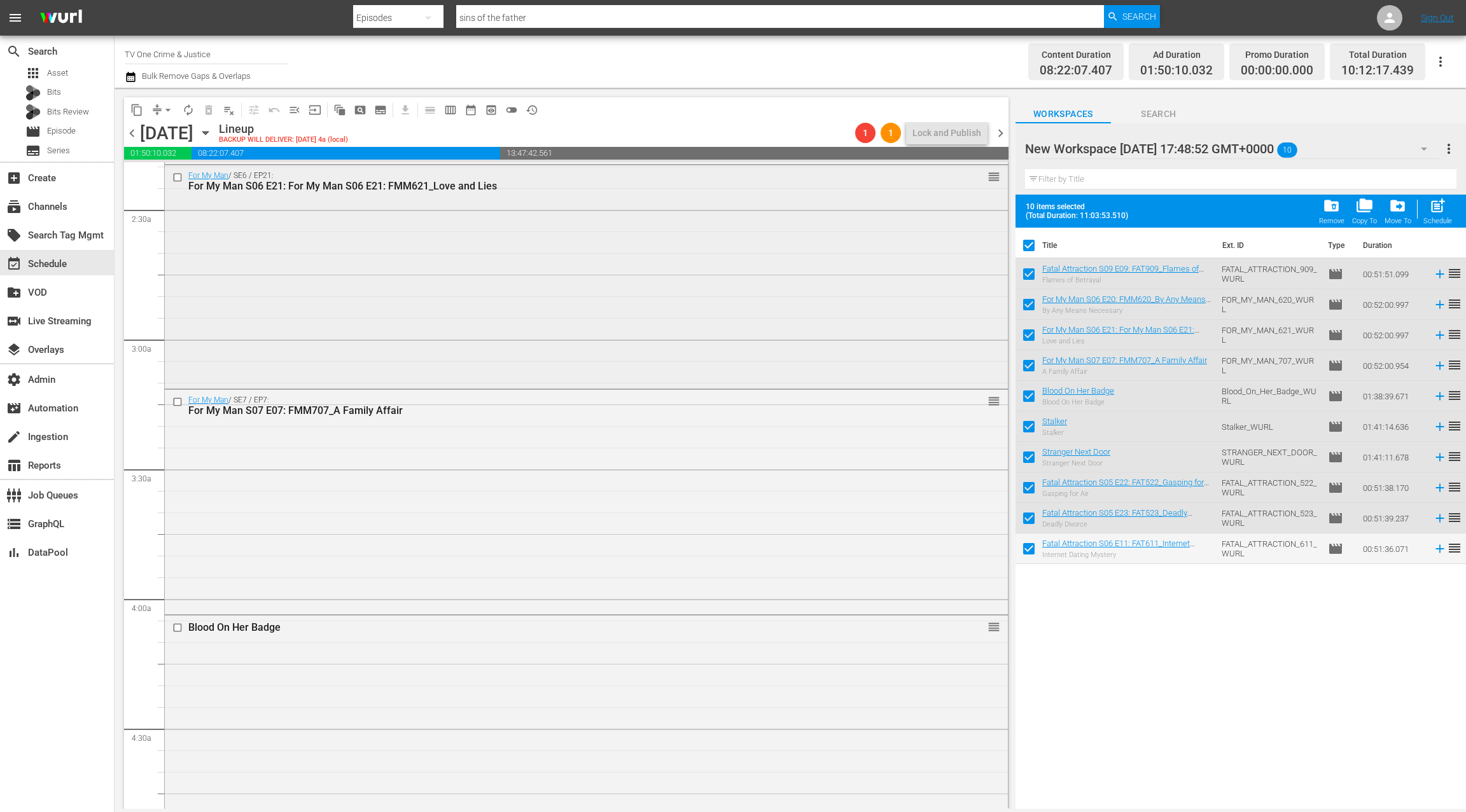
scroll to position [698, 0]
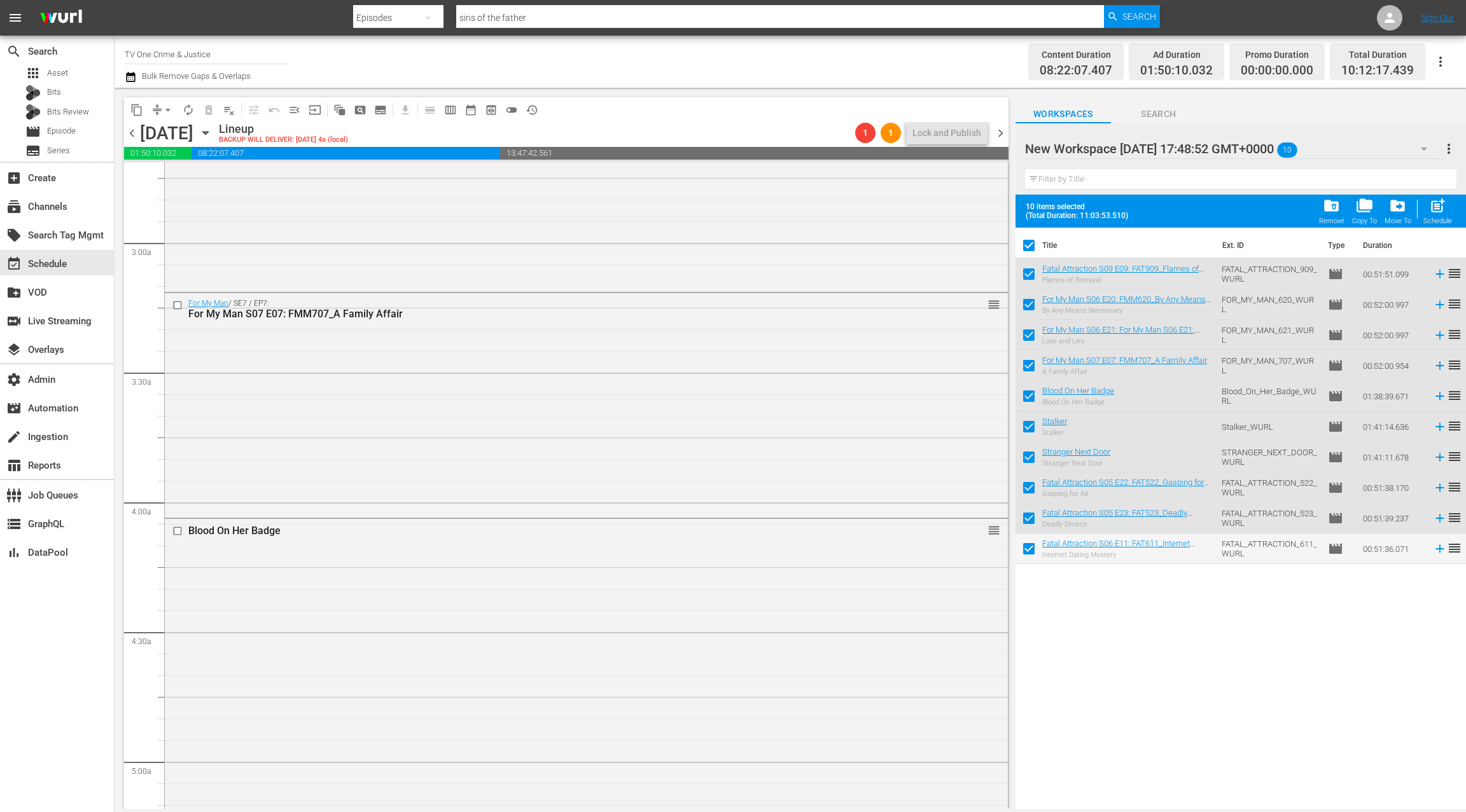
click at [1439, 210] on span "post_add" at bounding box center [1438, 205] width 17 height 17
checkbox input "false"
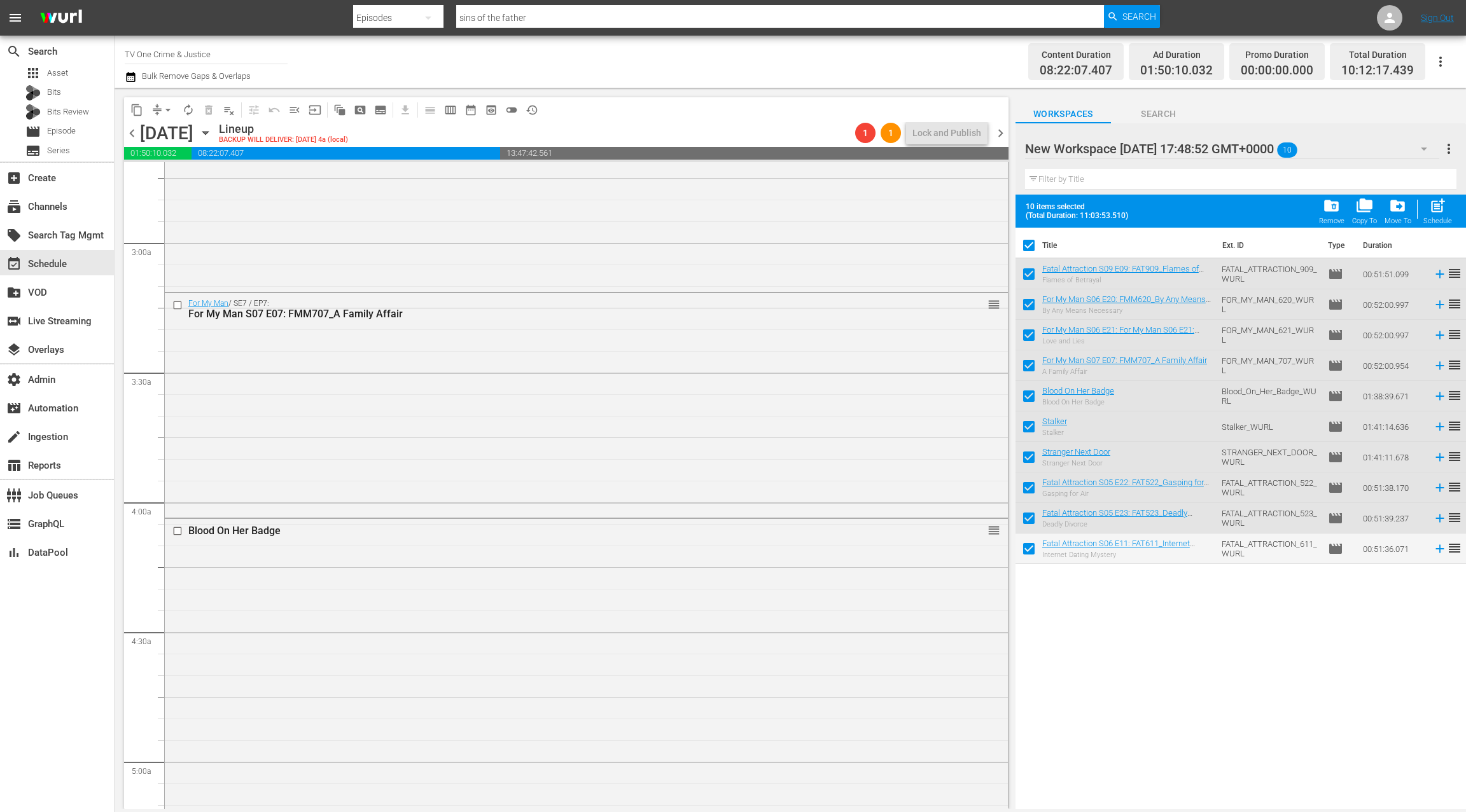
checkbox input "false"
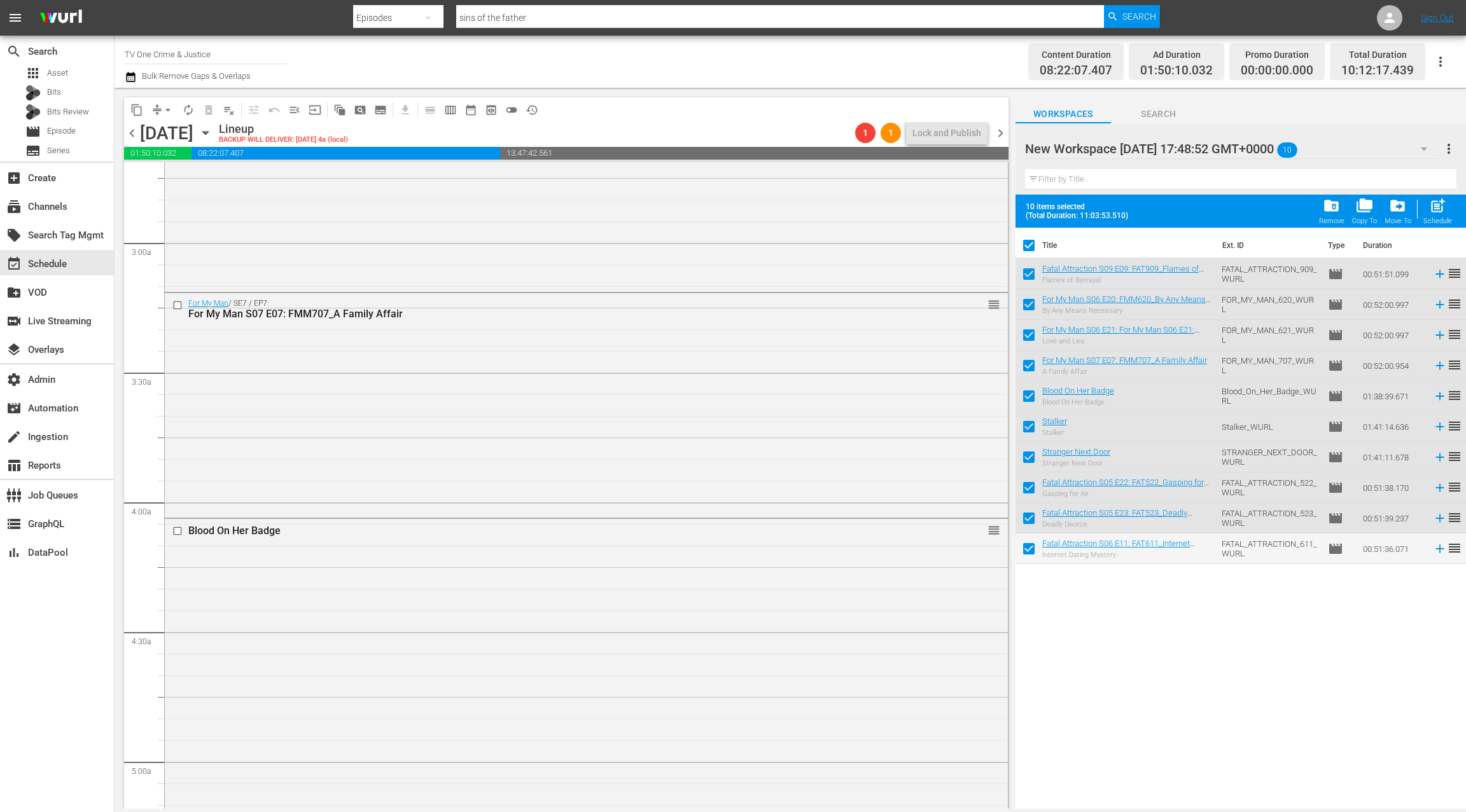
checkbox input "false"
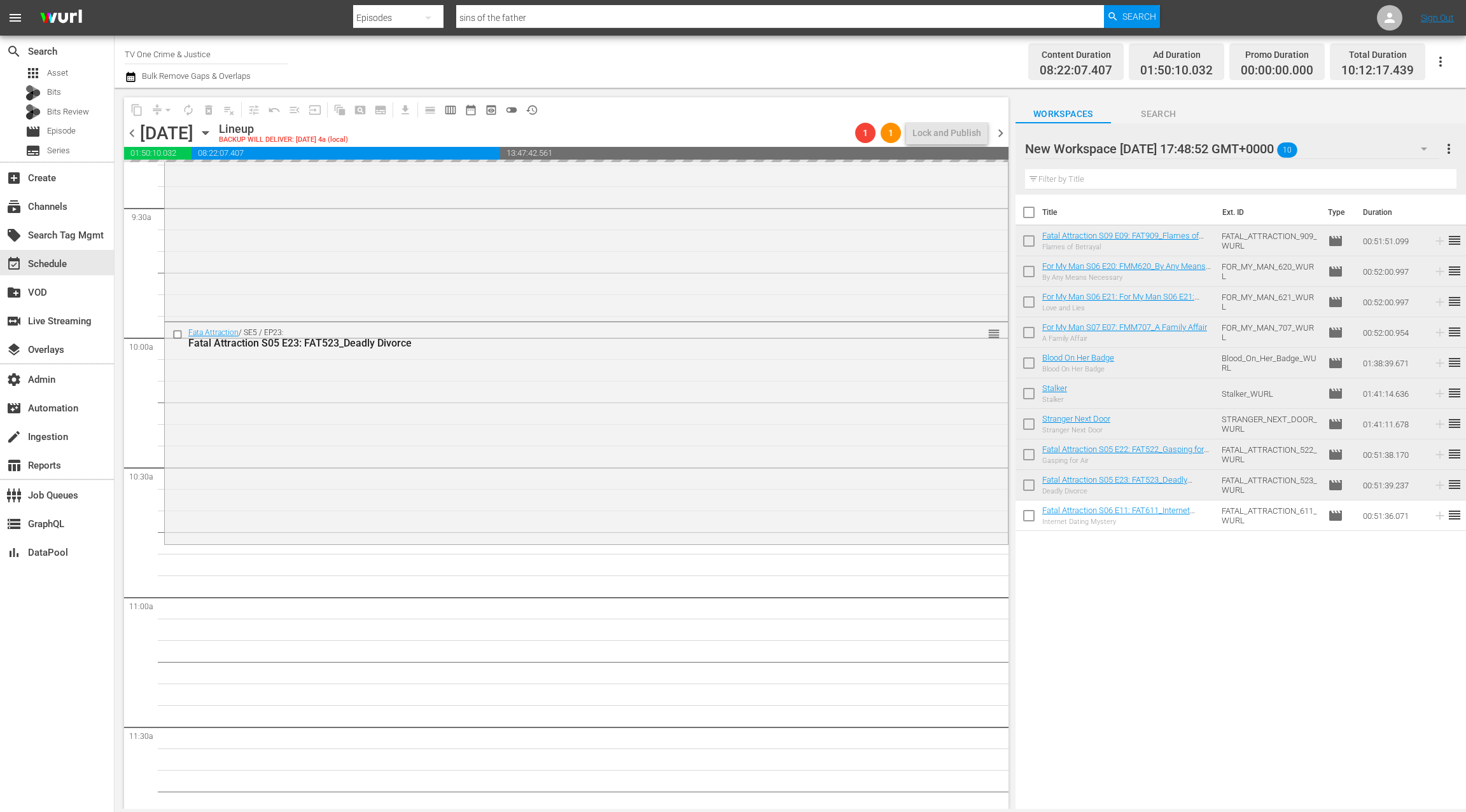
scroll to position [2470, 0]
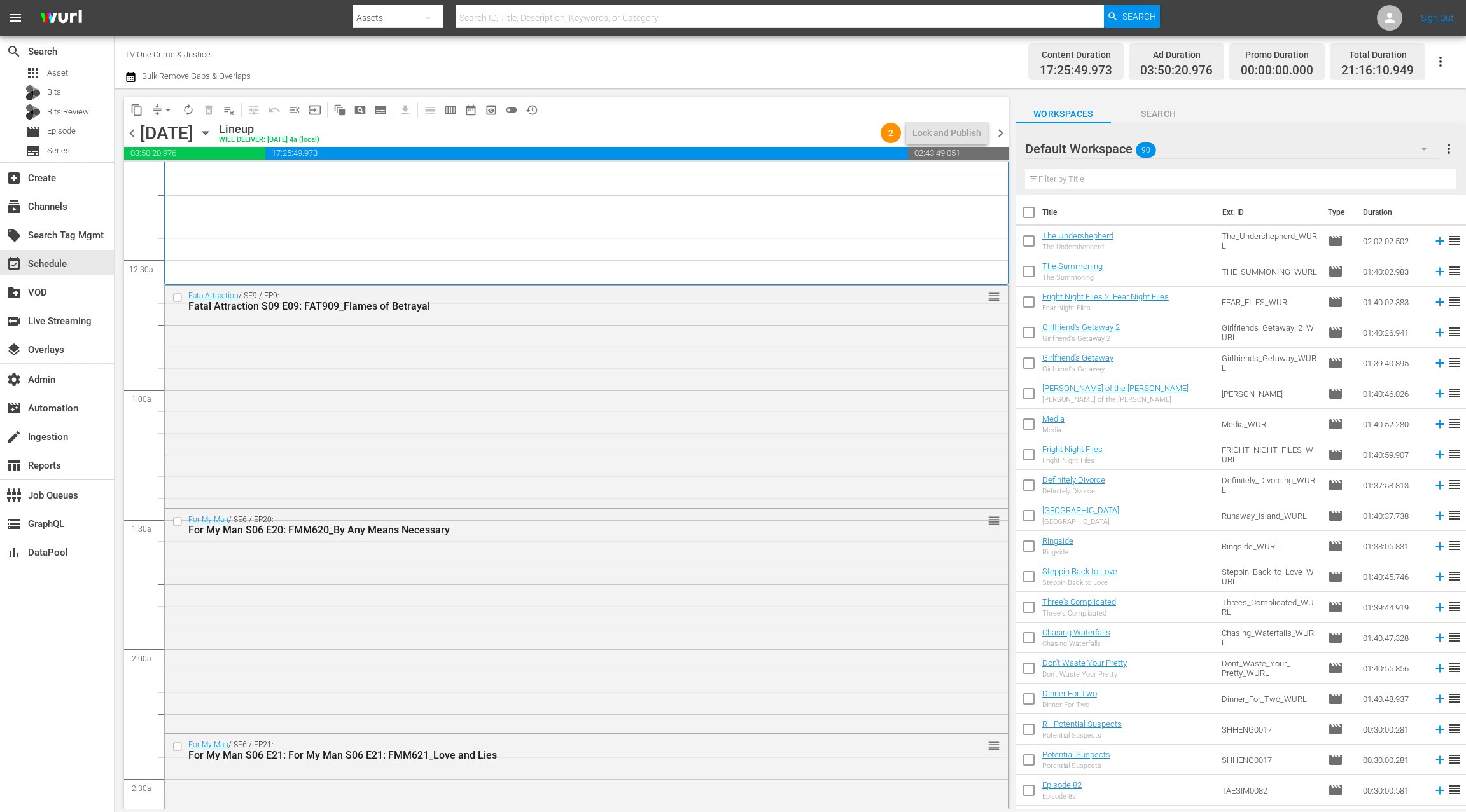
scroll to position [37, 0]
click at [1308, 145] on div "Default Workspace 90" at bounding box center [1232, 149] width 414 height 36
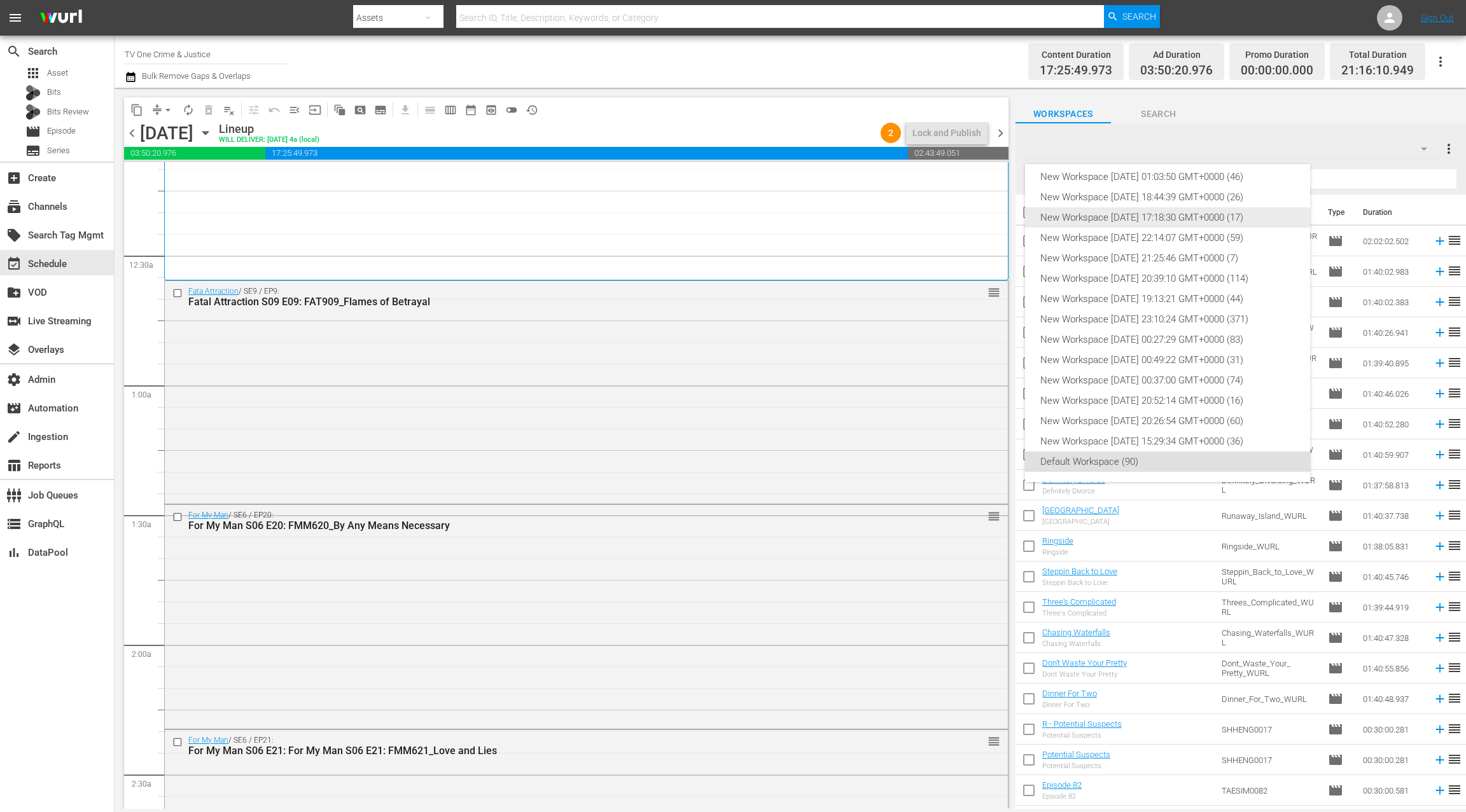
scroll to position [0, 0]
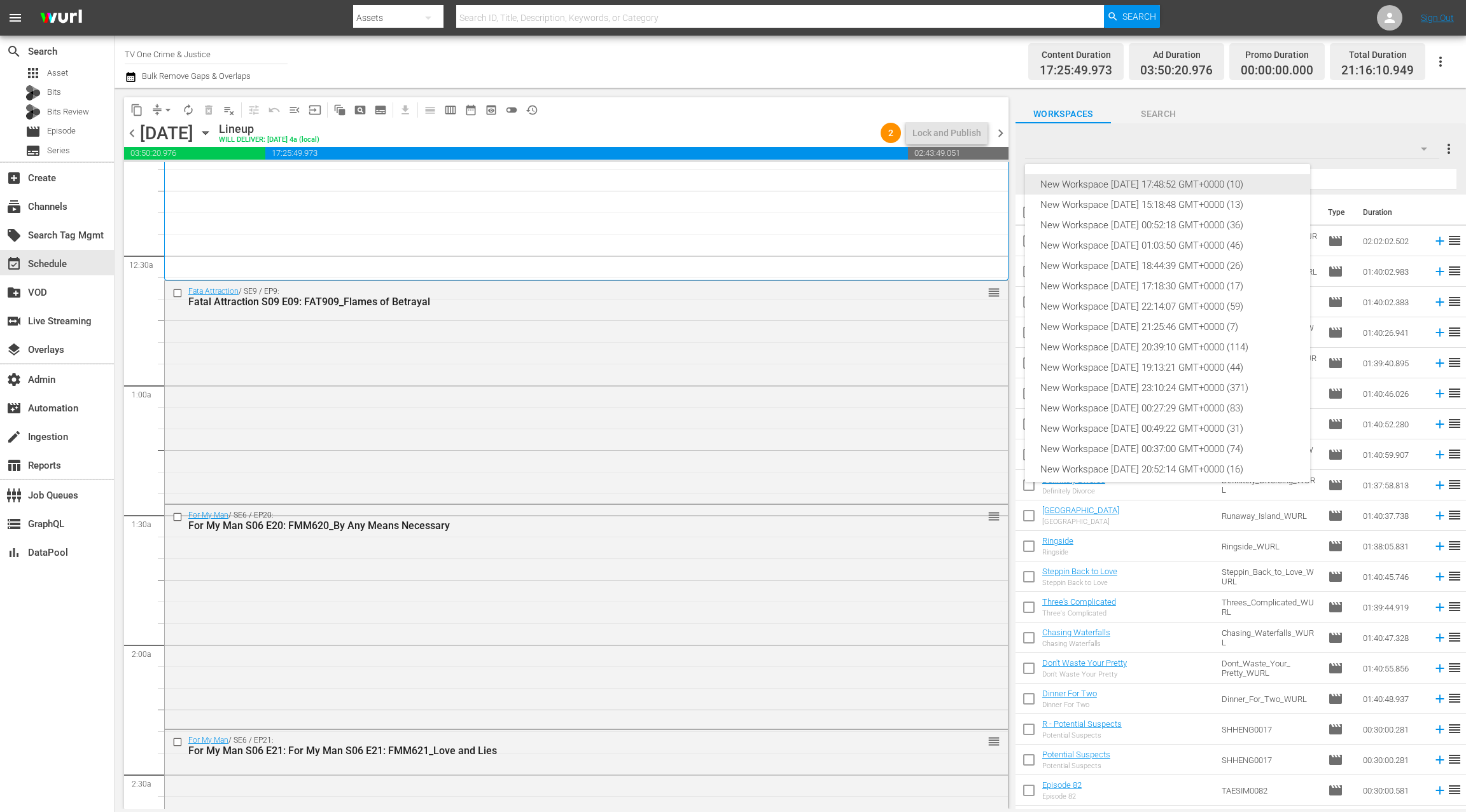
click at [1215, 183] on div "New Workspace Sat Oct 04 2025 17:48:52 GMT+0000 (10)" at bounding box center [1168, 184] width 254 height 20
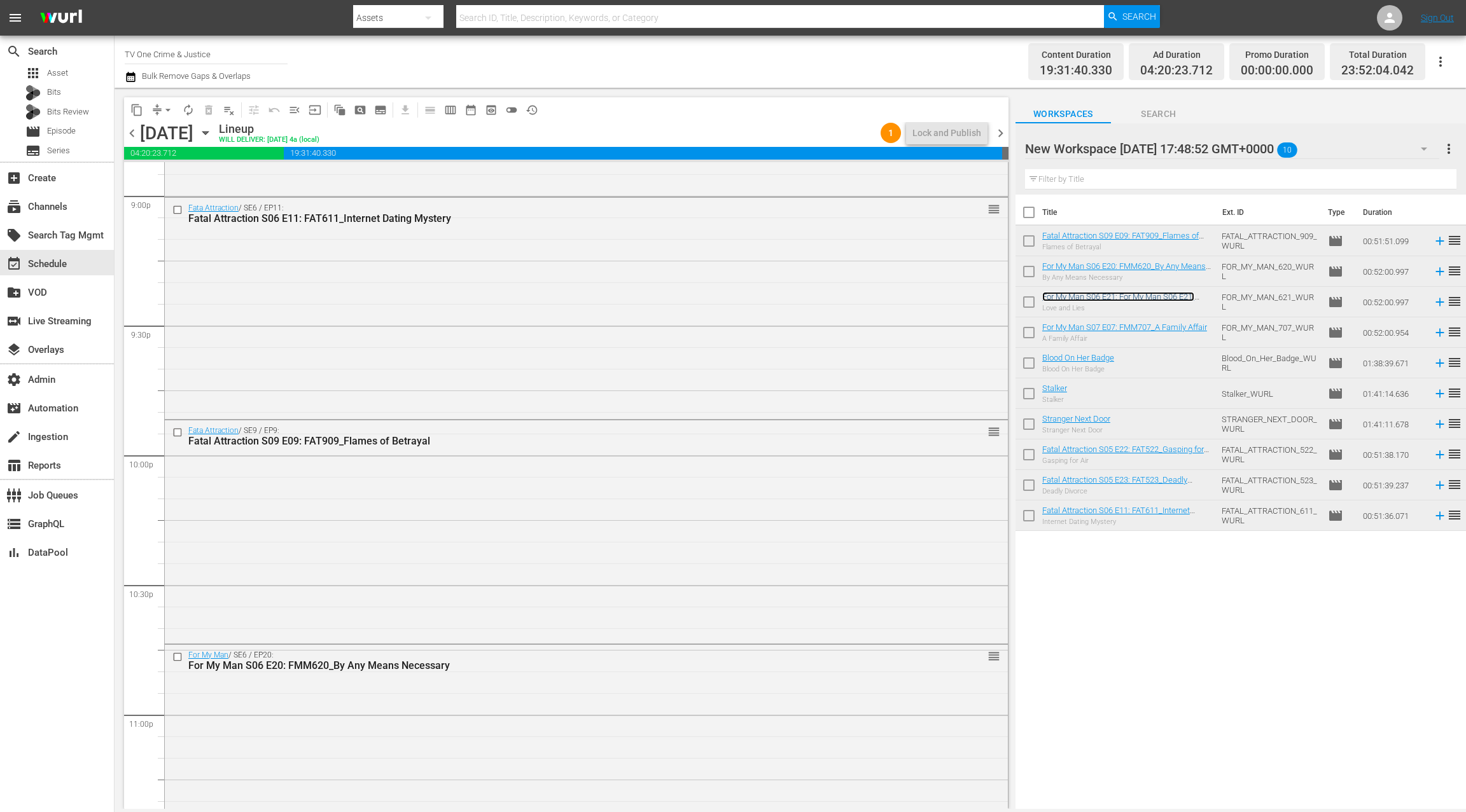
scroll to position [5344, 0]
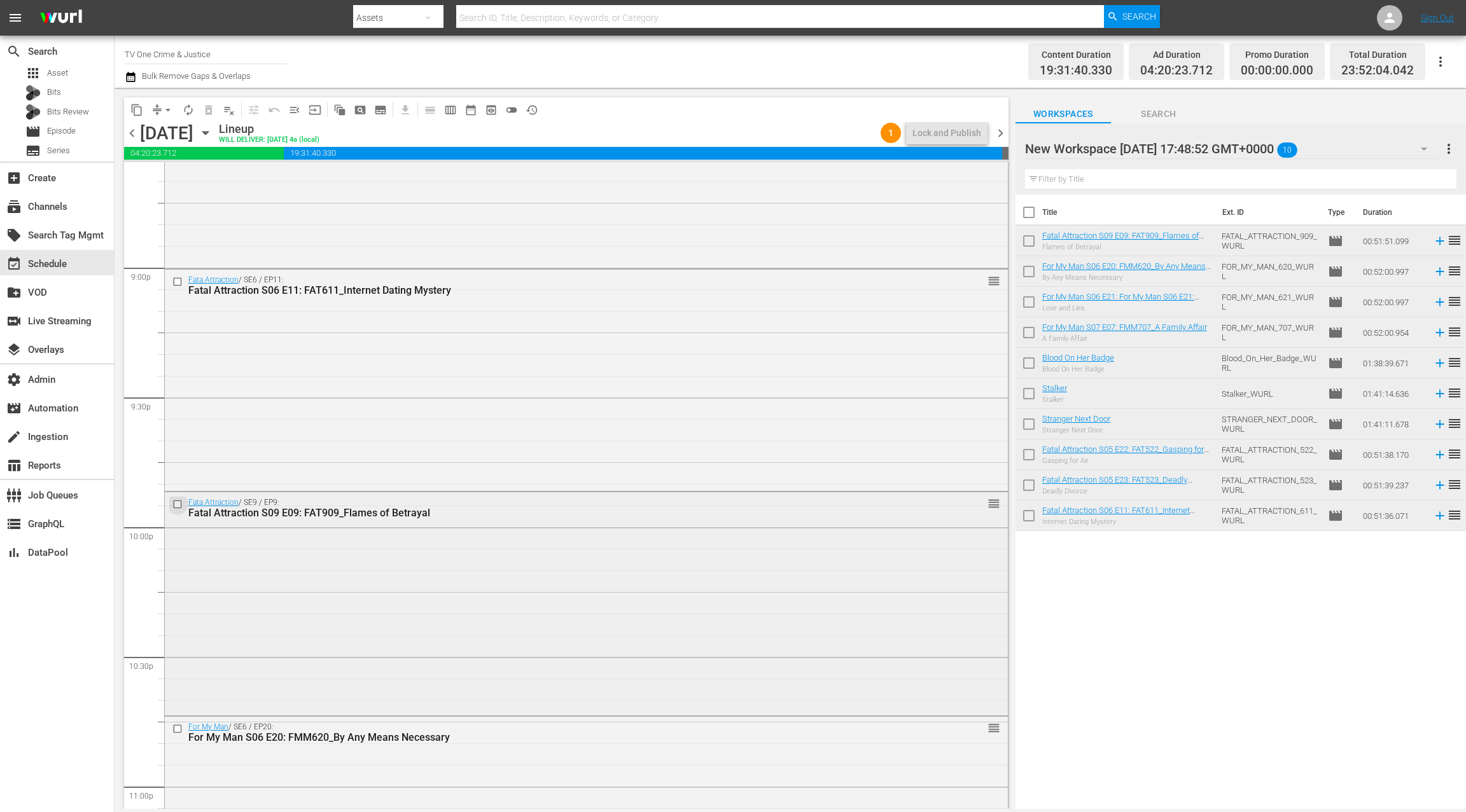
click at [179, 506] on input "checkbox" at bounding box center [179, 505] width 13 height 11
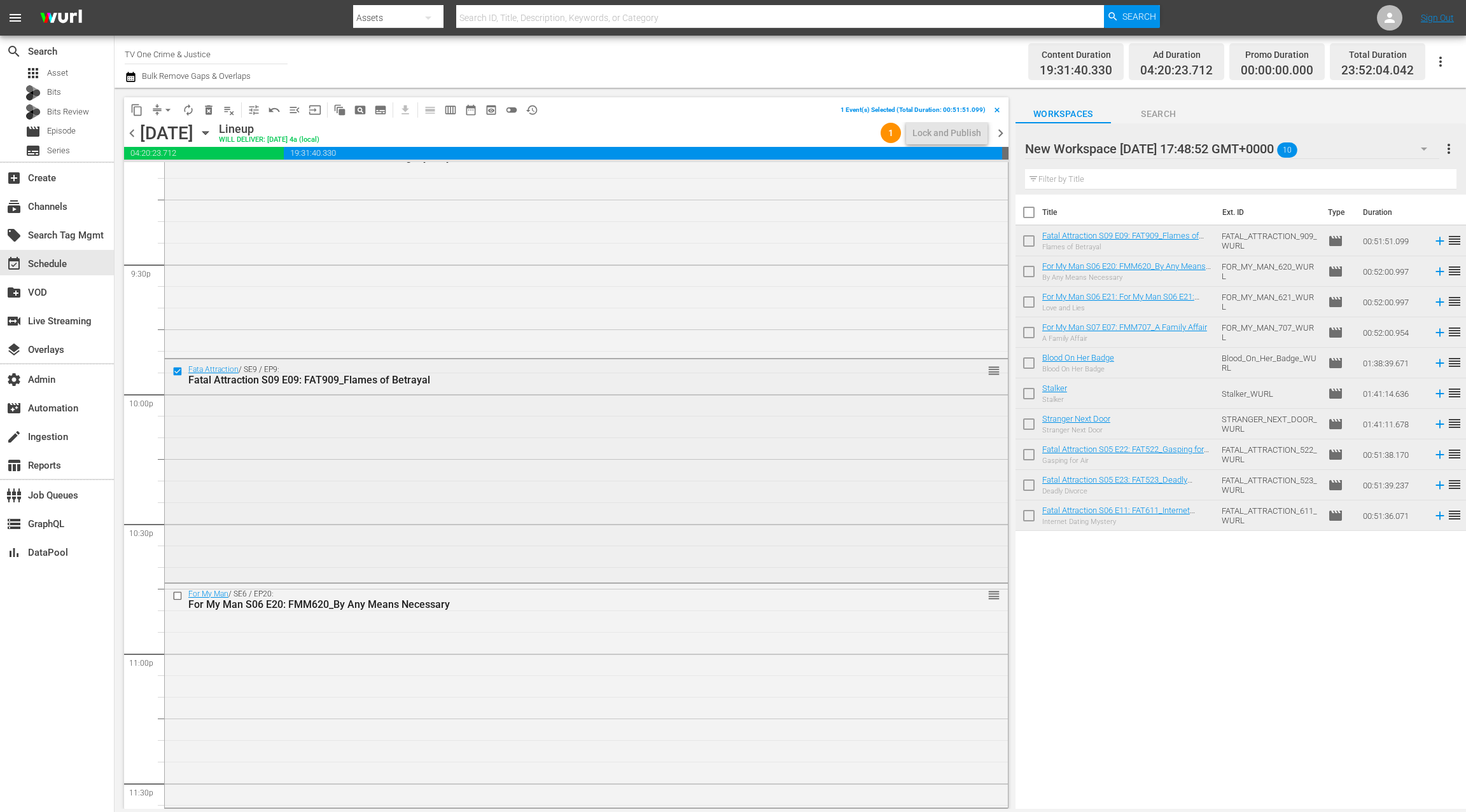
scroll to position [5498, 0]
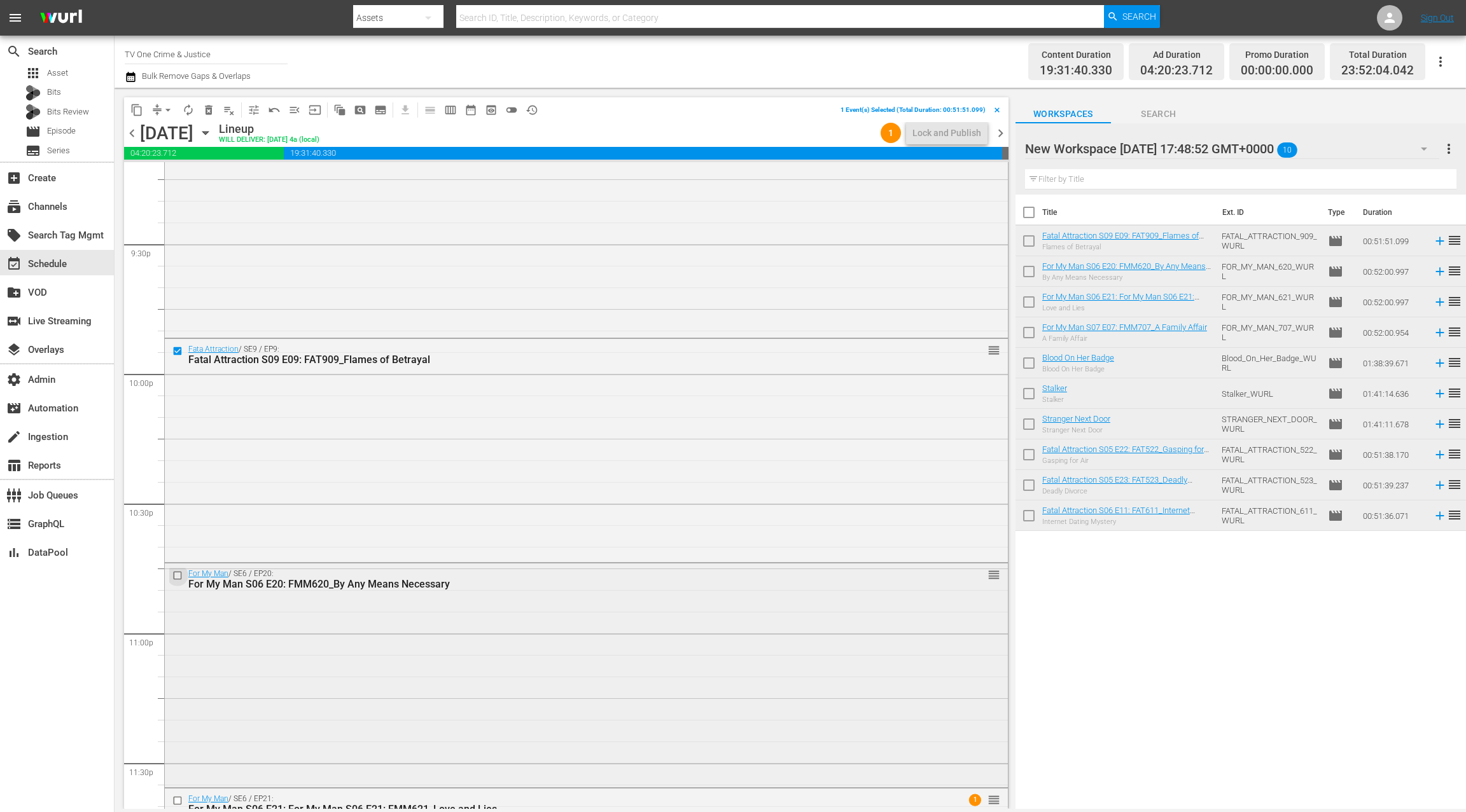
click at [181, 573] on input "checkbox" at bounding box center [179, 575] width 13 height 11
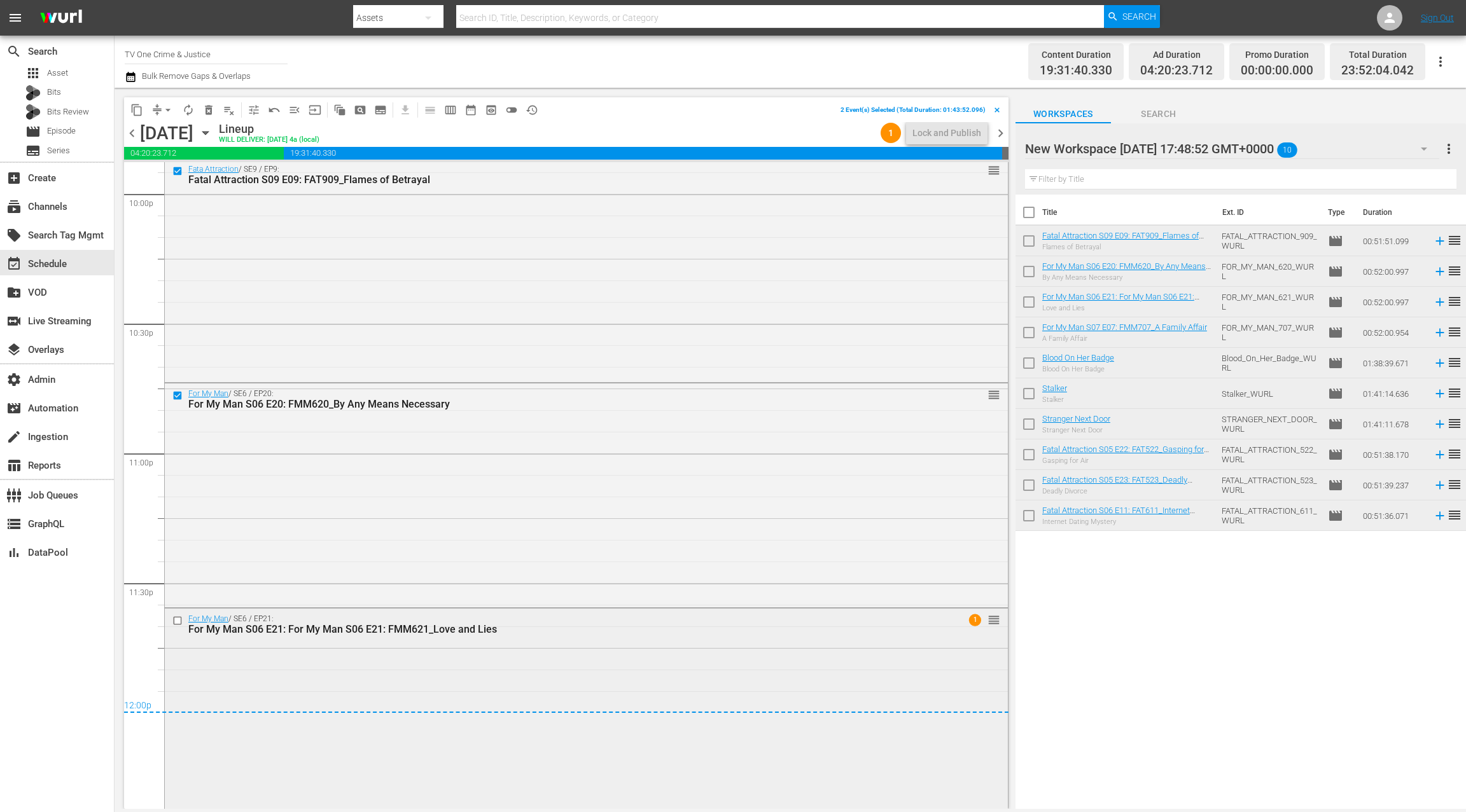
scroll to position [5688, 0]
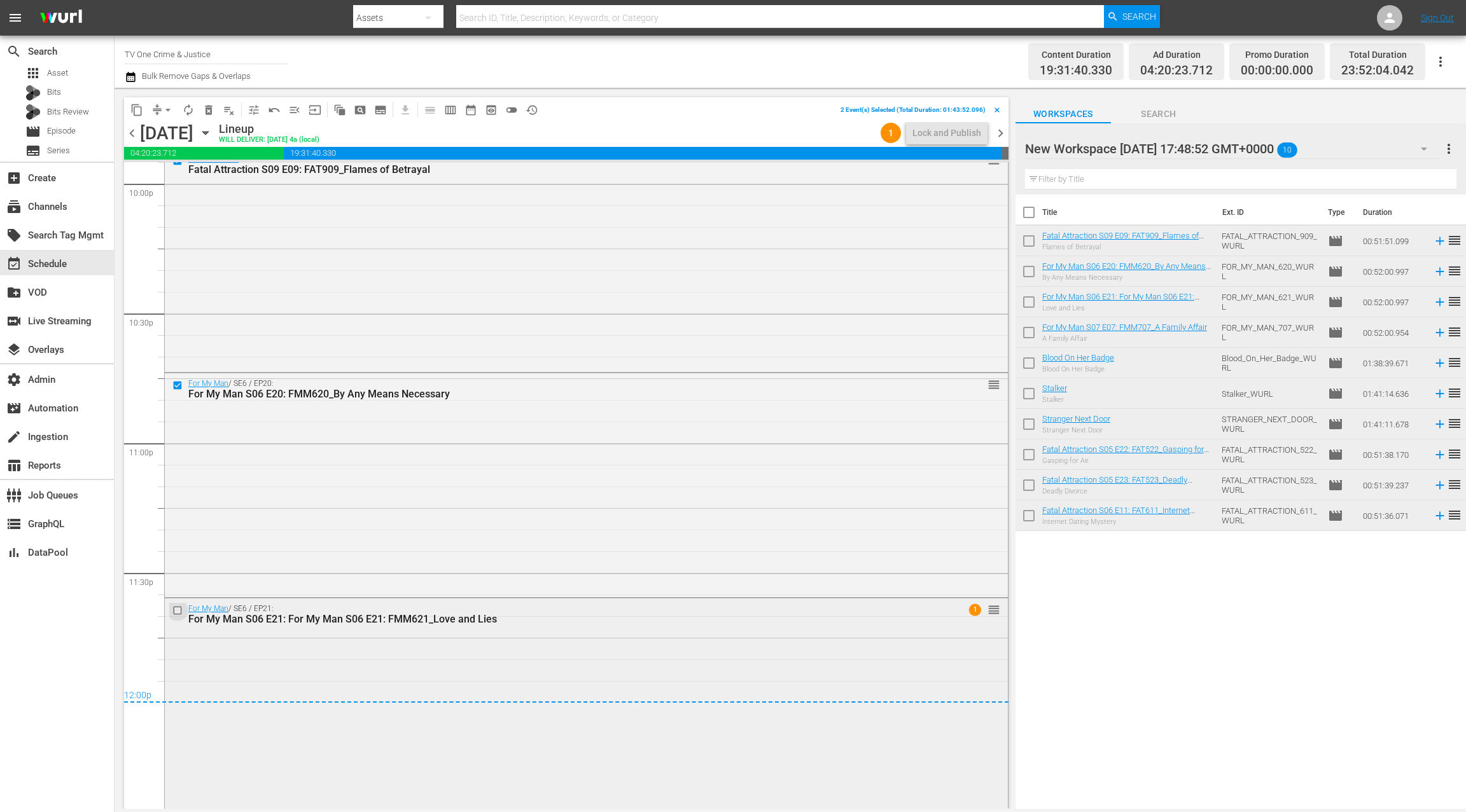
click at [182, 609] on input "checkbox" at bounding box center [179, 611] width 13 height 11
click at [210, 113] on span "delete_forever_outlined" at bounding box center [208, 110] width 13 height 13
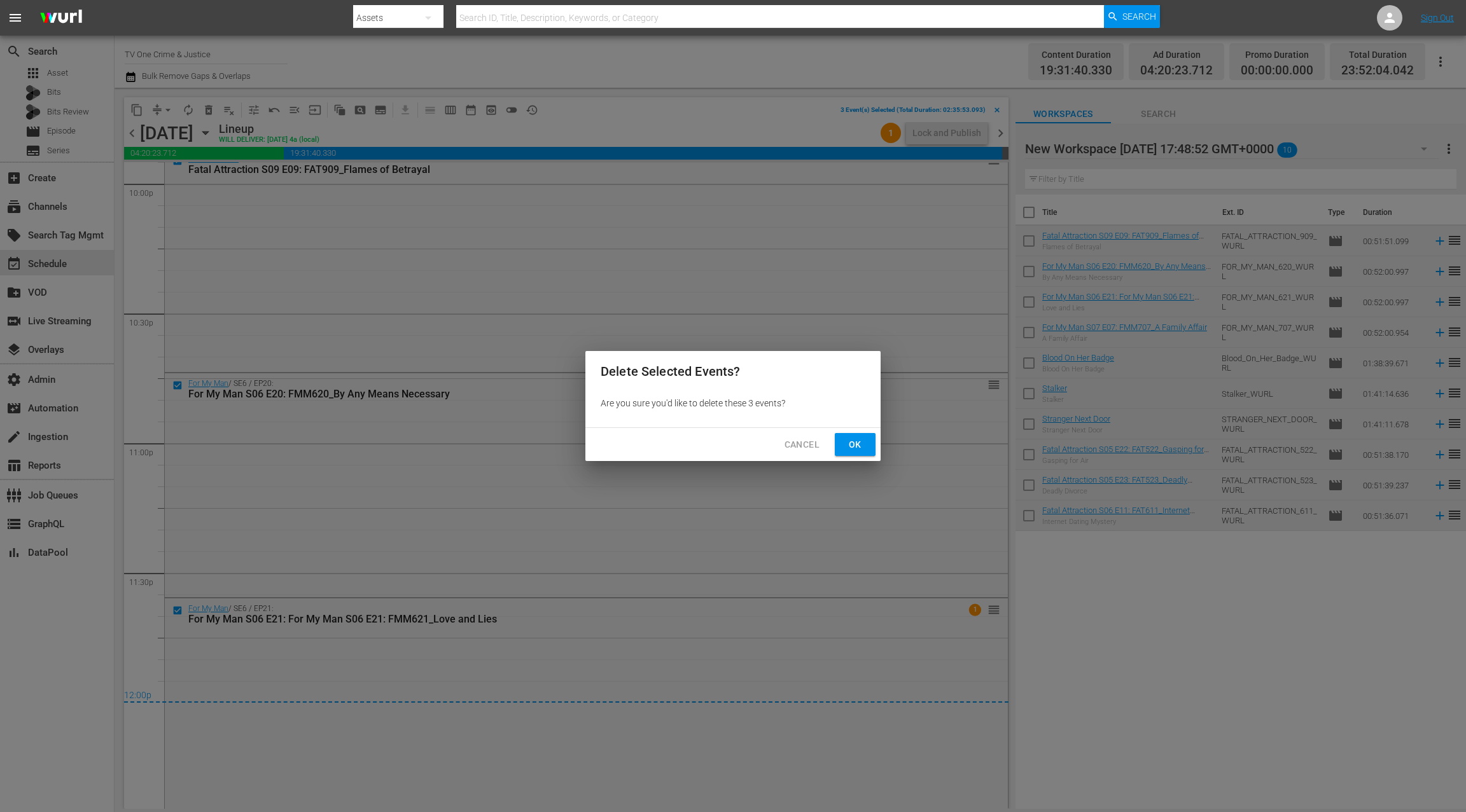
click at [858, 448] on span "Ok" at bounding box center [855, 444] width 20 height 16
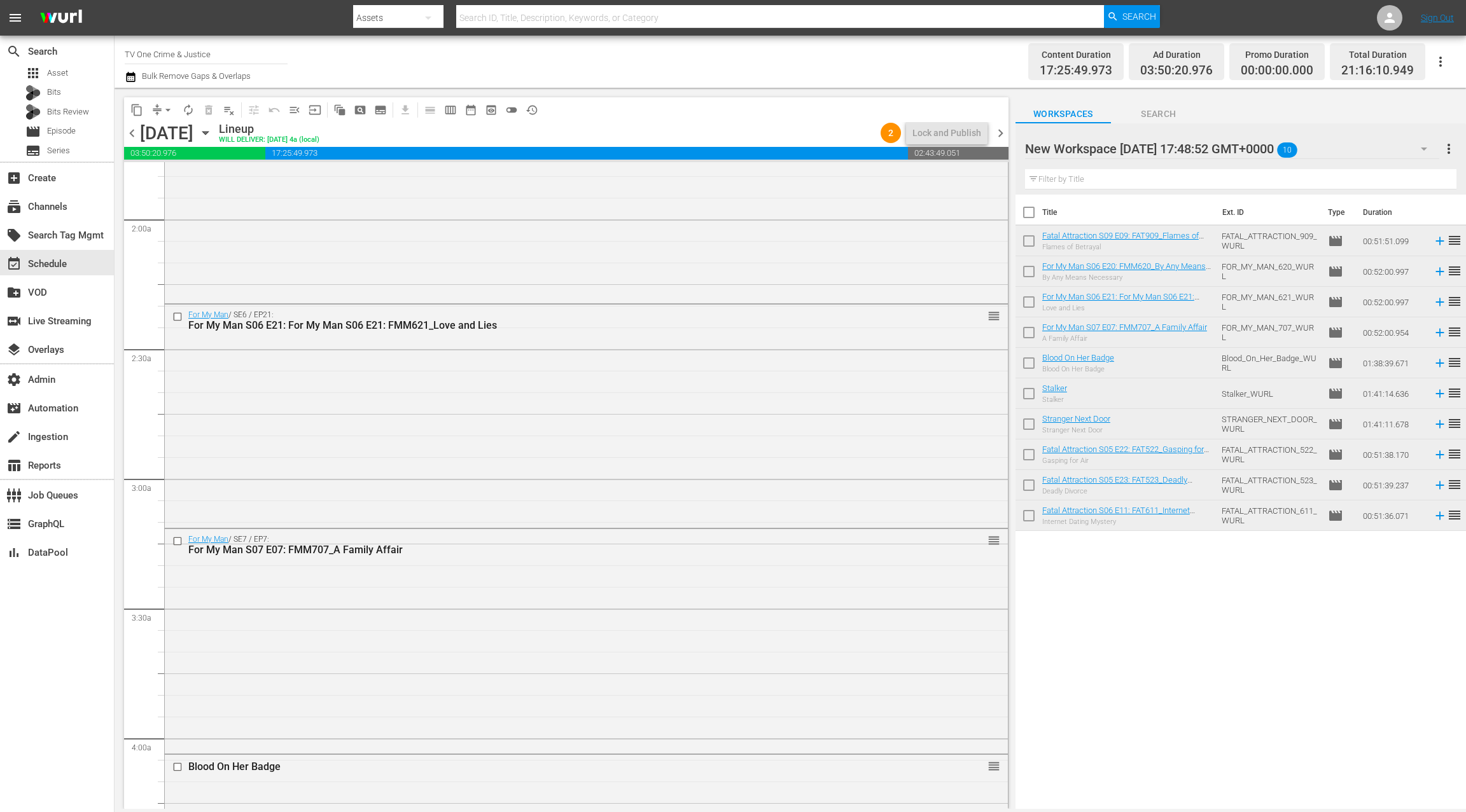
scroll to position [0, 0]
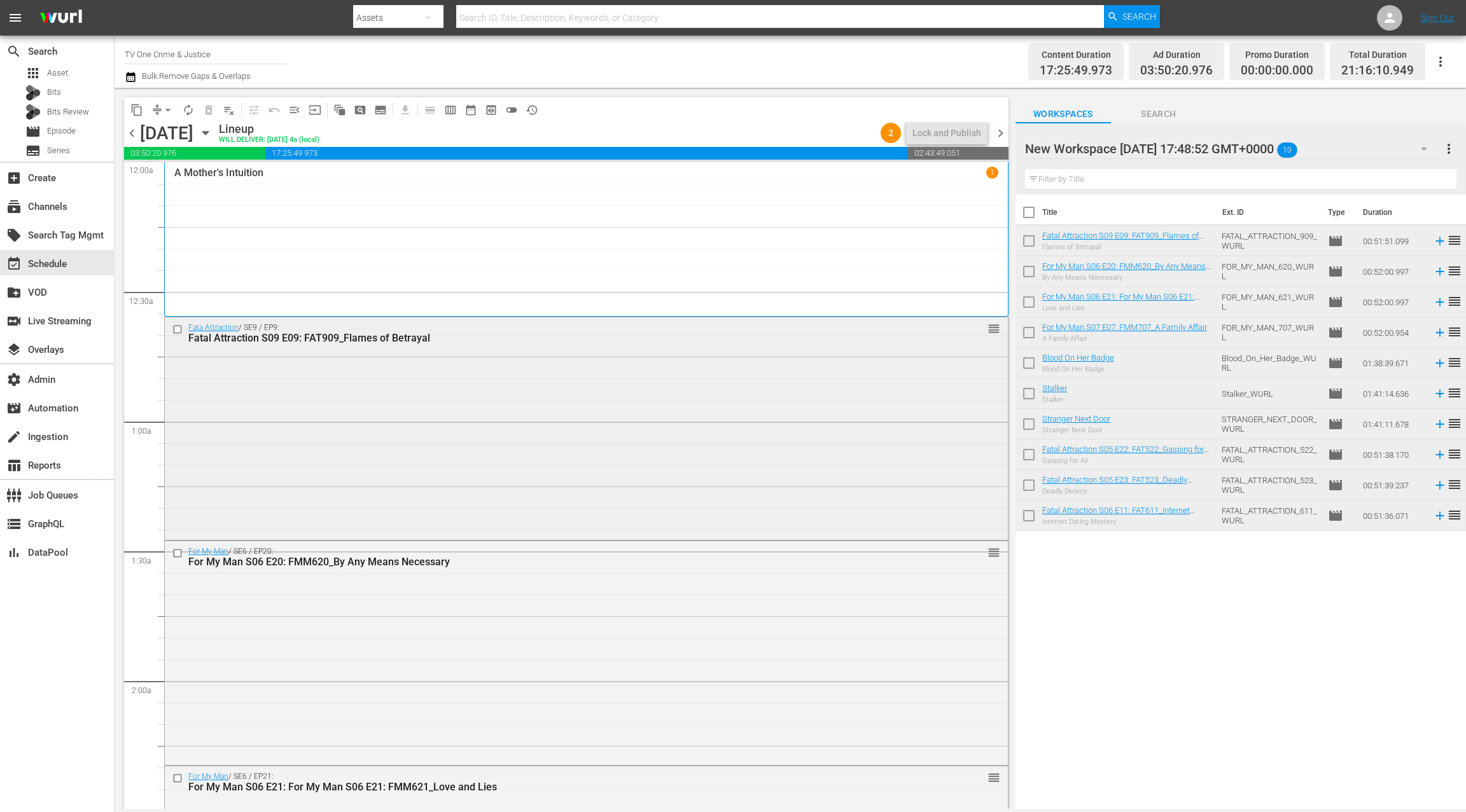
click at [600, 435] on div "Fata Attraction / SE9 / EP9: Fatal Attraction S09 E09: FAT909_Flames of Betraya…" at bounding box center [586, 428] width 843 height 221
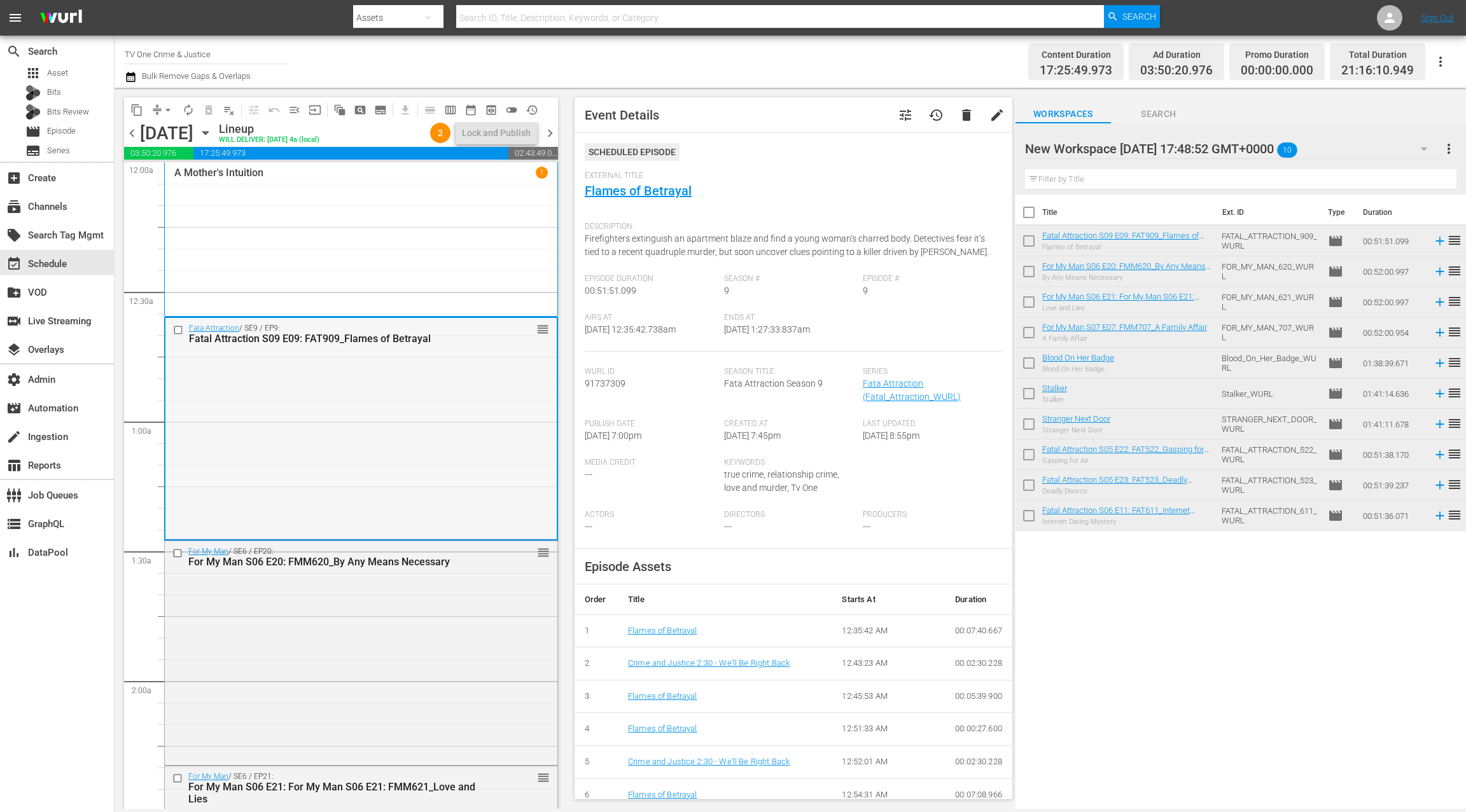
scroll to position [19, 0]
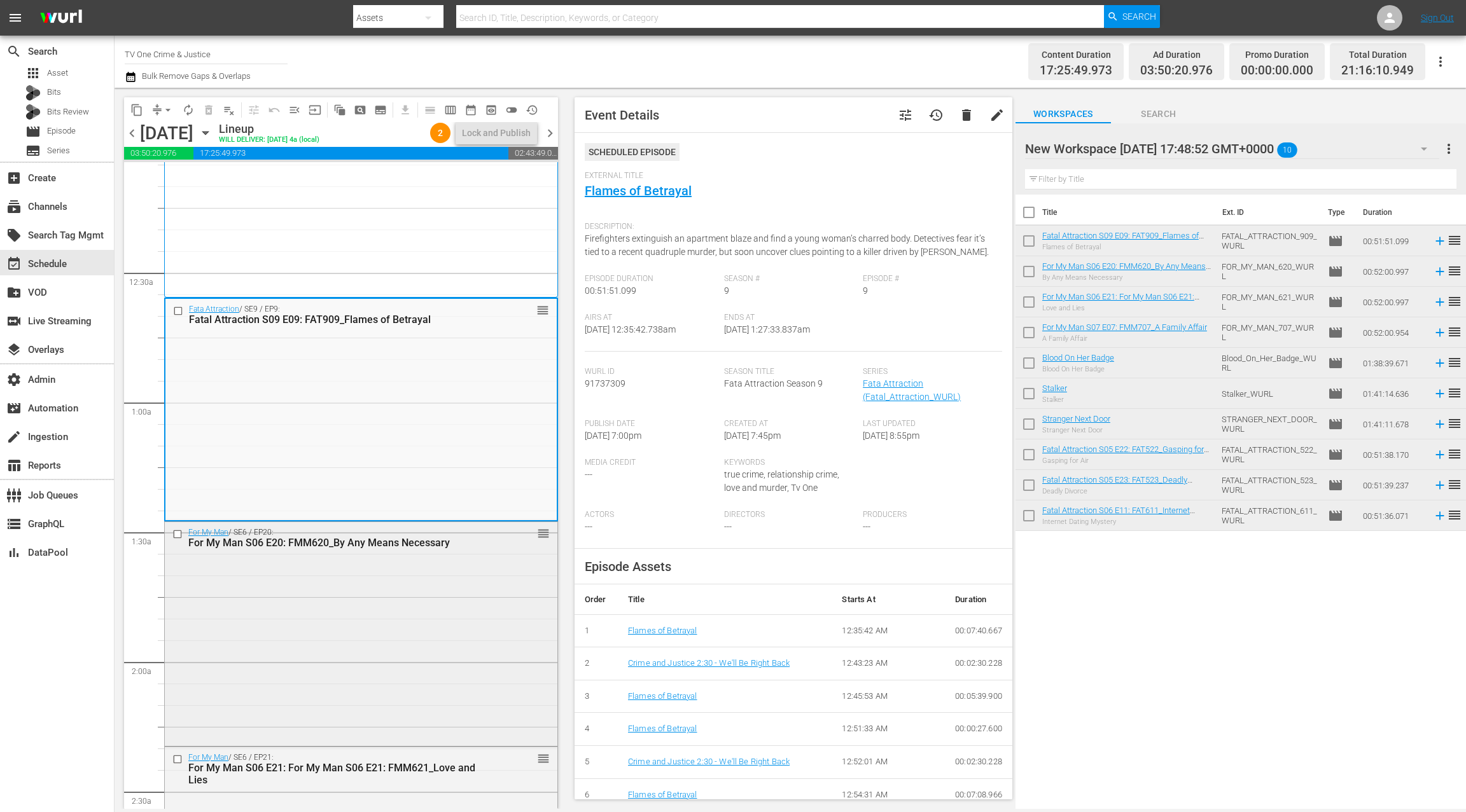
click at [409, 577] on div "For My Man / SE6 / EP20: For My Man S06 E20: FMM620_By Any Means Necessary reor…" at bounding box center [361, 632] width 392 height 221
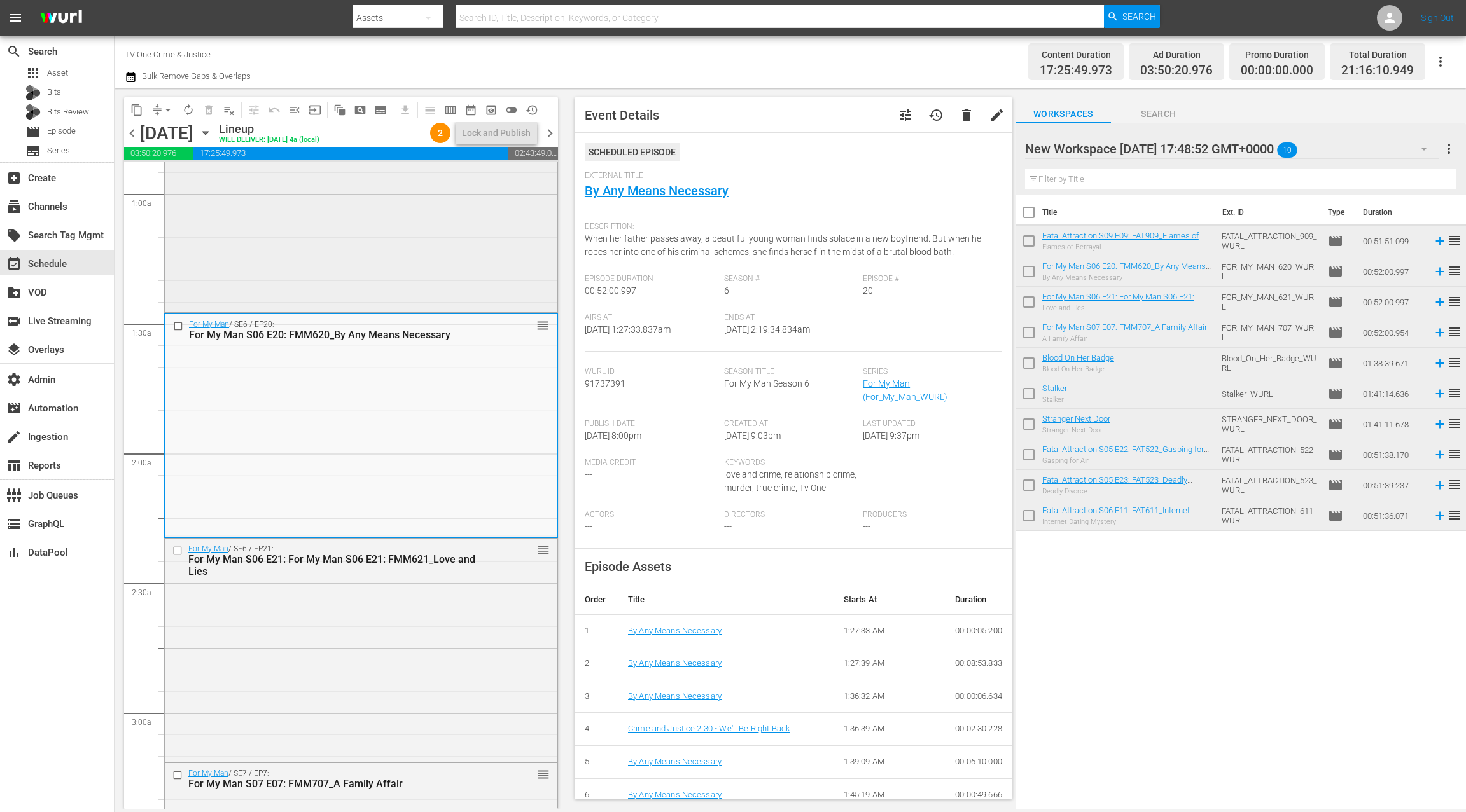
scroll to position [242, 0]
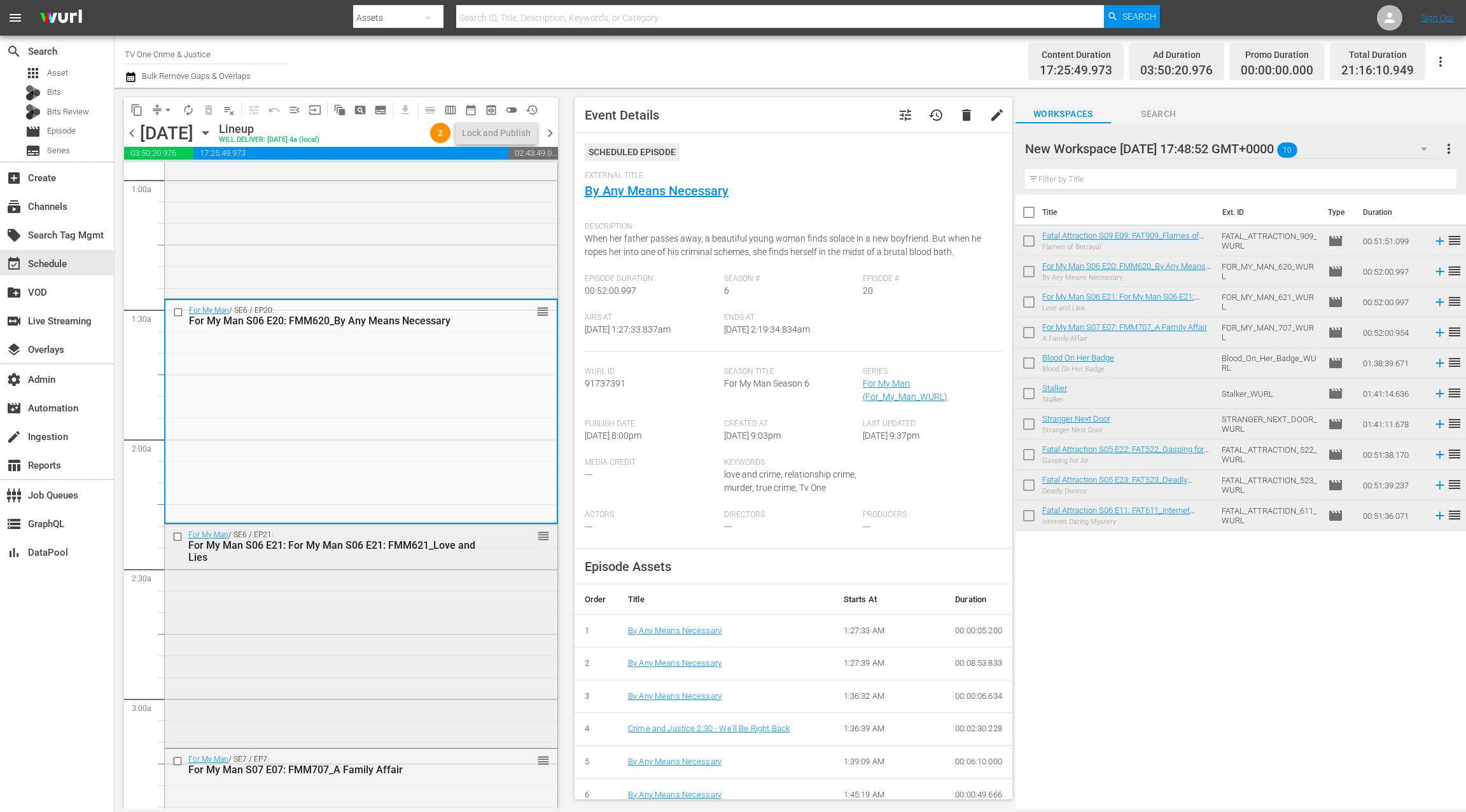
click at [405, 556] on div "For My Man S06 E21: For My Man S06 E21: FMM621_Love and Lies" at bounding box center [340, 551] width 303 height 24
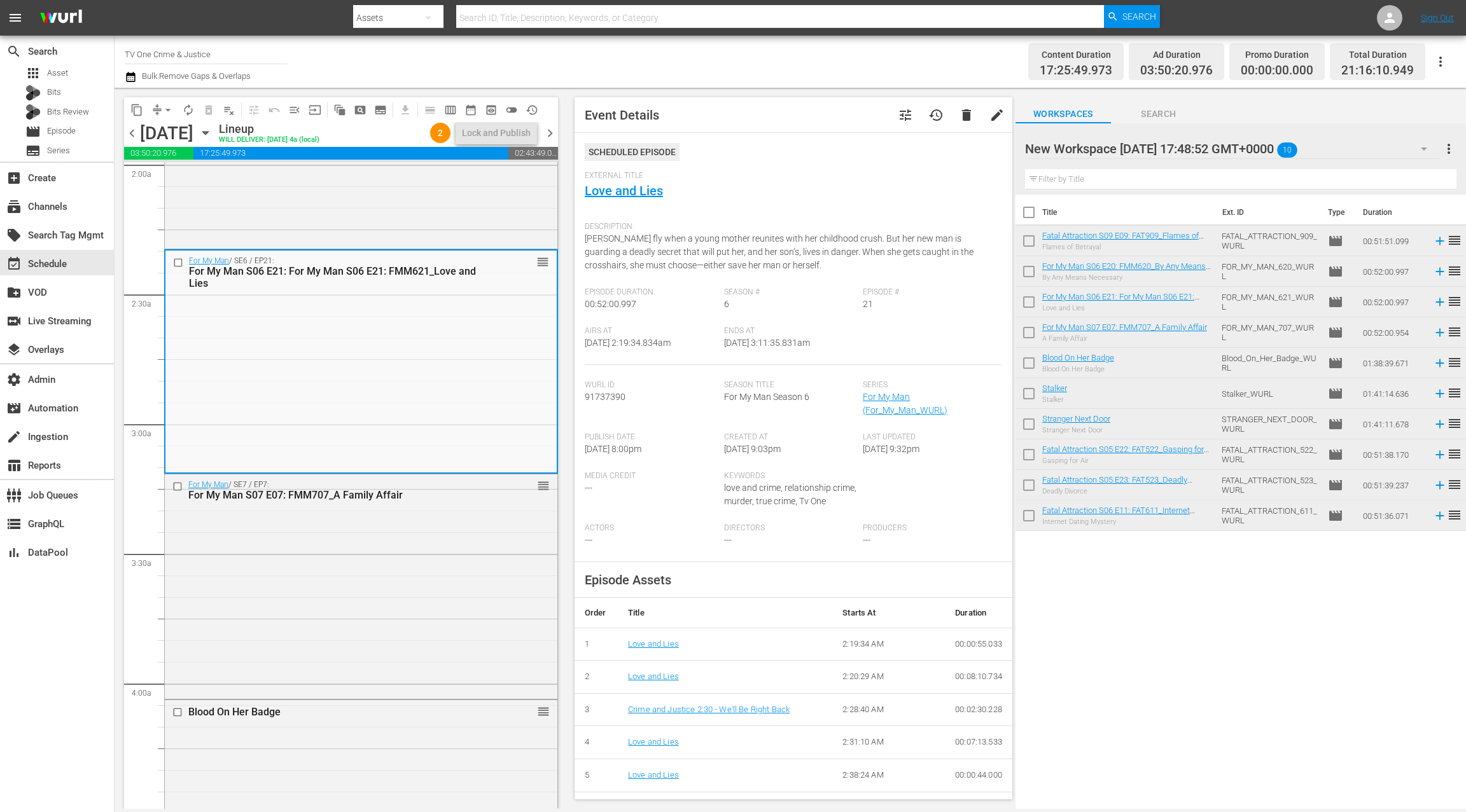
scroll to position [528, 0]
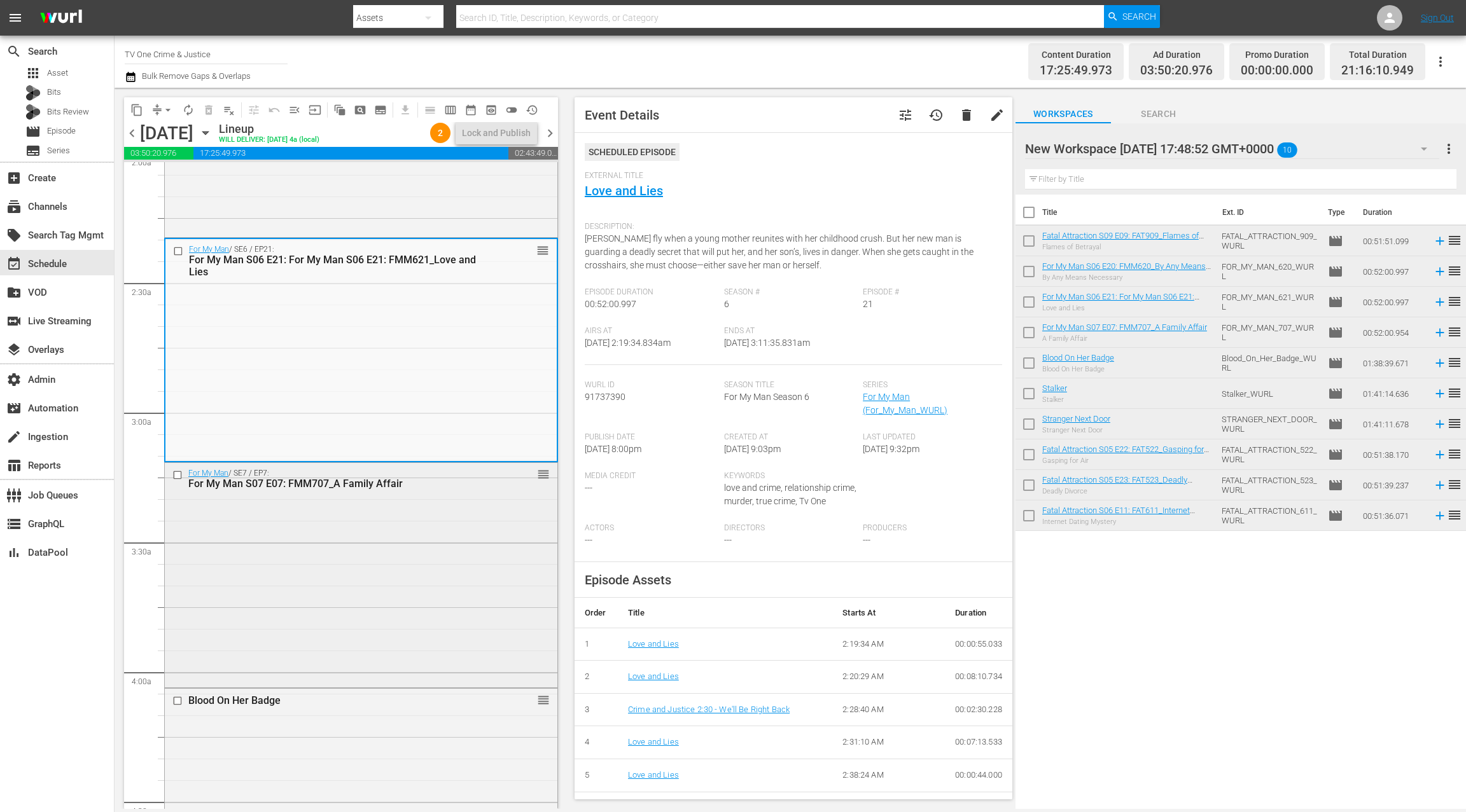
click at [405, 556] on div "For My Man / SE7 / EP7: For My Man S07 E07: FMM707_A Family Affair reorder" at bounding box center [361, 573] width 392 height 221
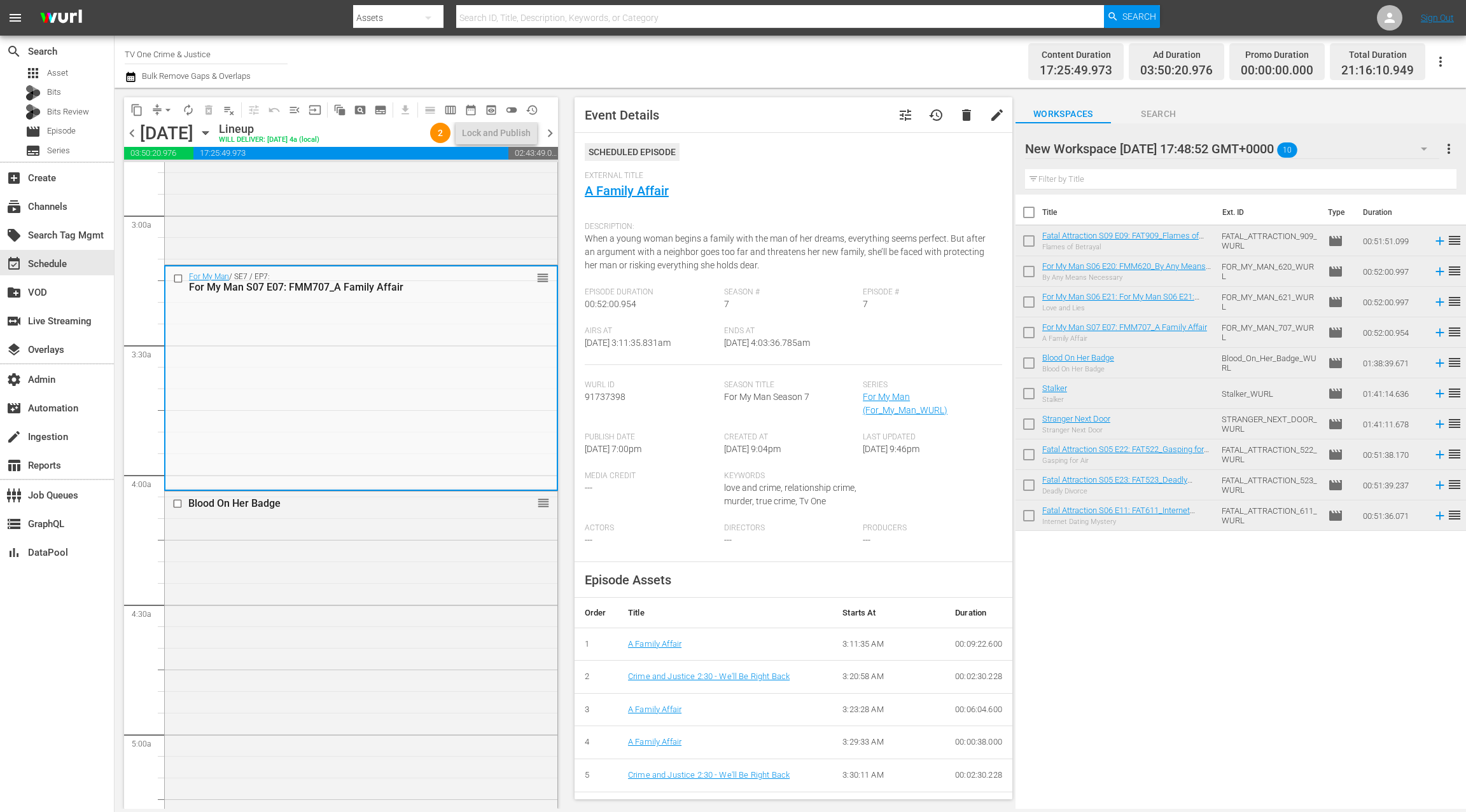
scroll to position [738, 0]
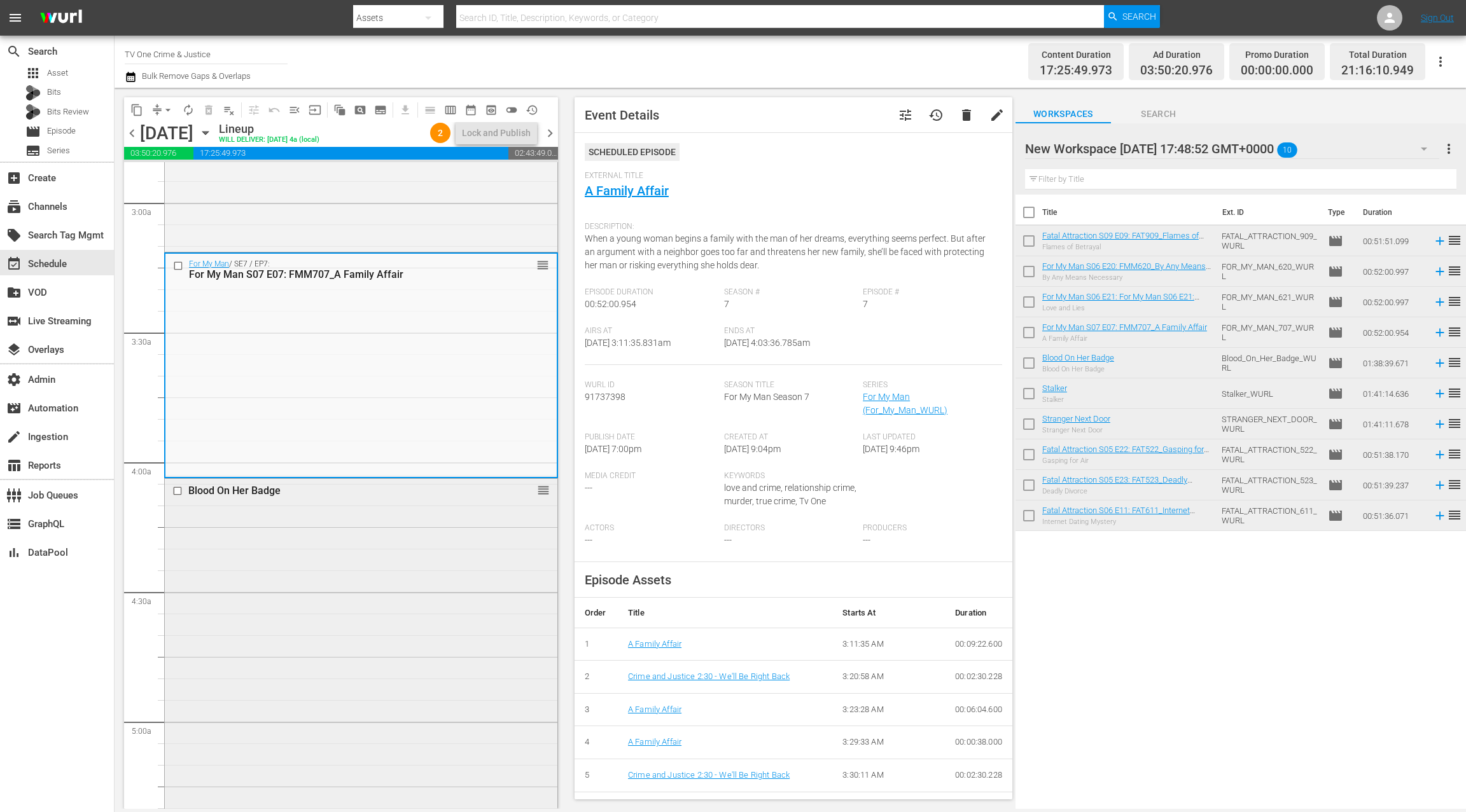
click at [405, 556] on div "Blood On Her Badge reorder" at bounding box center [361, 690] width 392 height 423
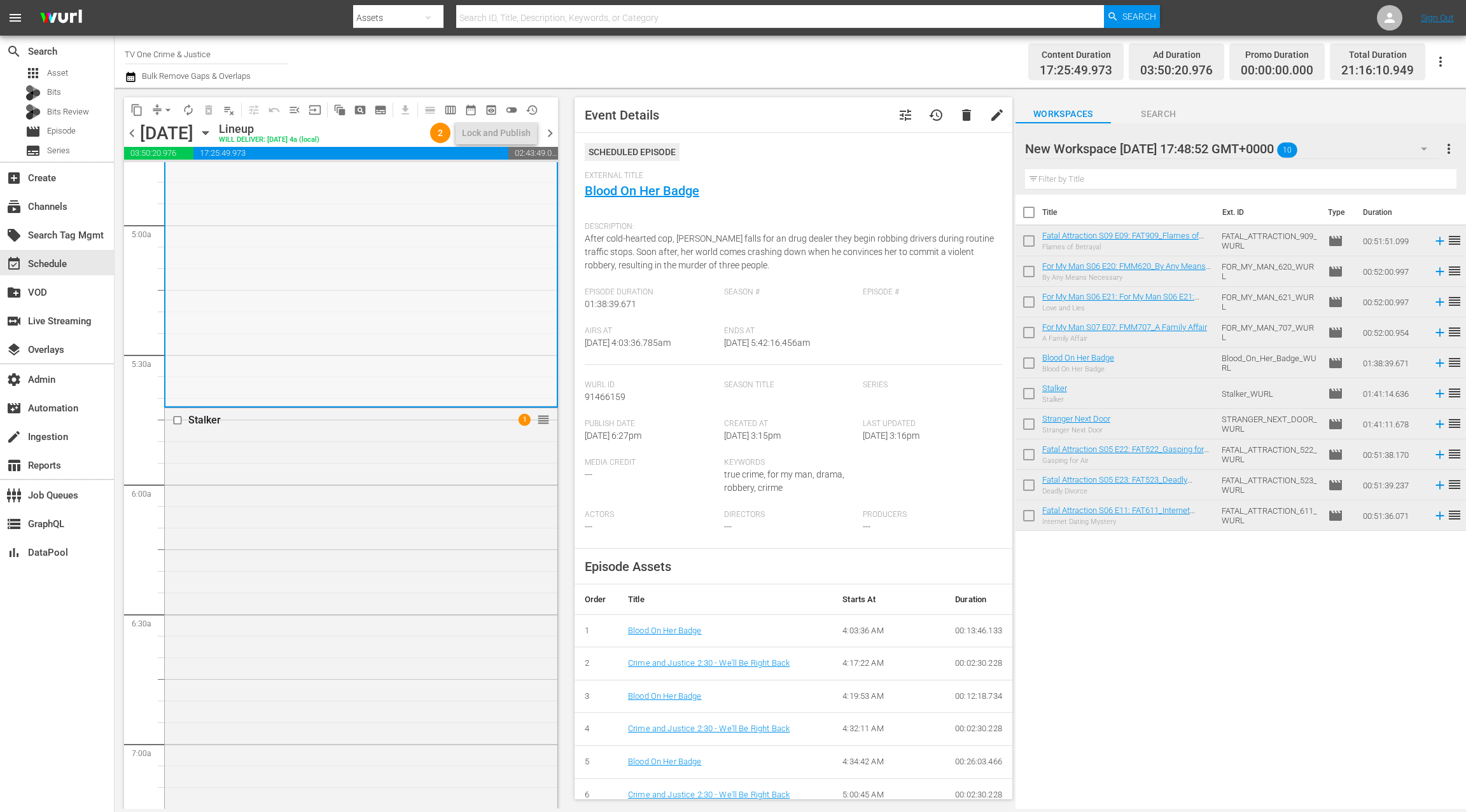
scroll to position [1262, 0]
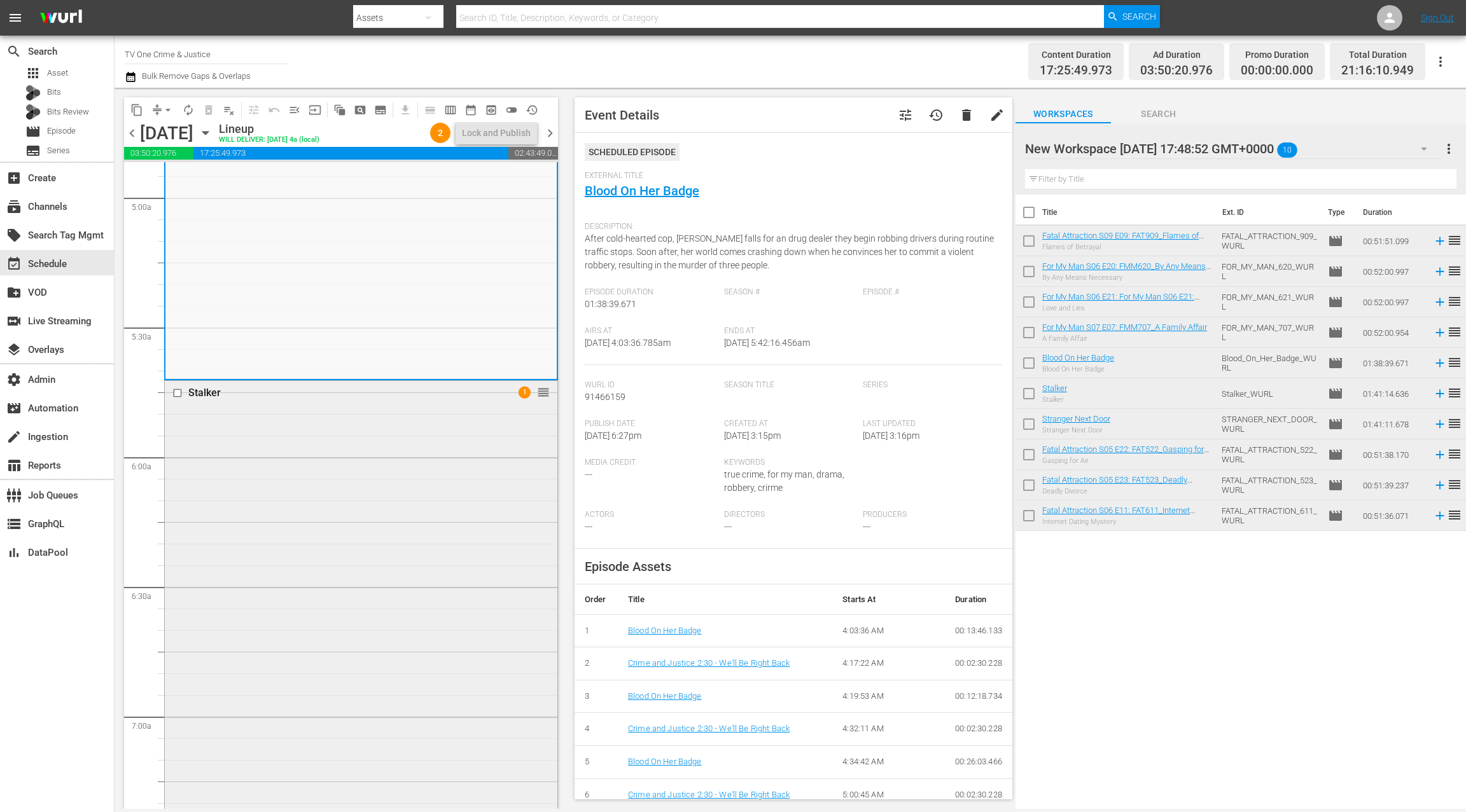
click at [427, 482] on div "Stalker 1 reorder" at bounding box center [361, 598] width 392 height 434
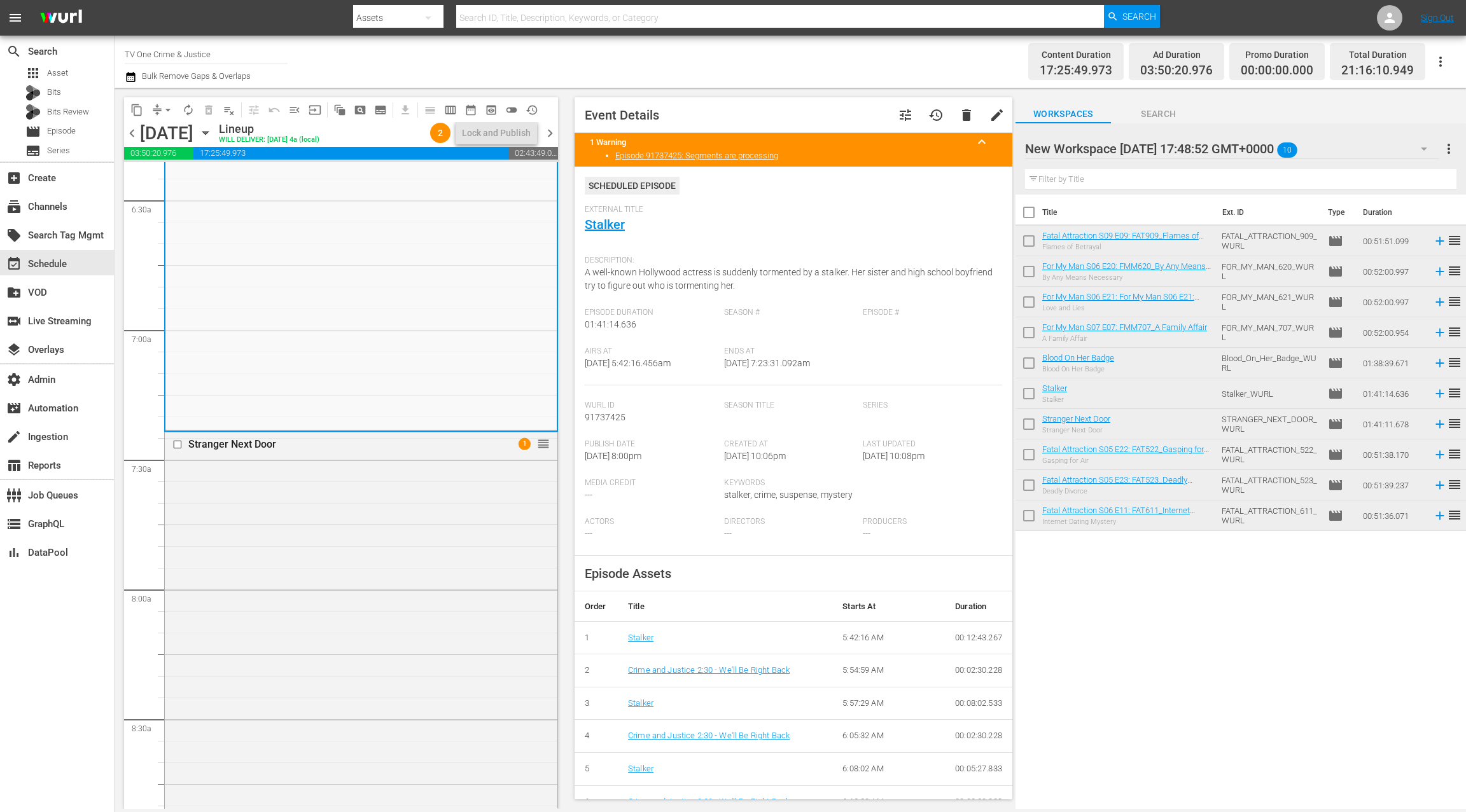
scroll to position [1718, 0]
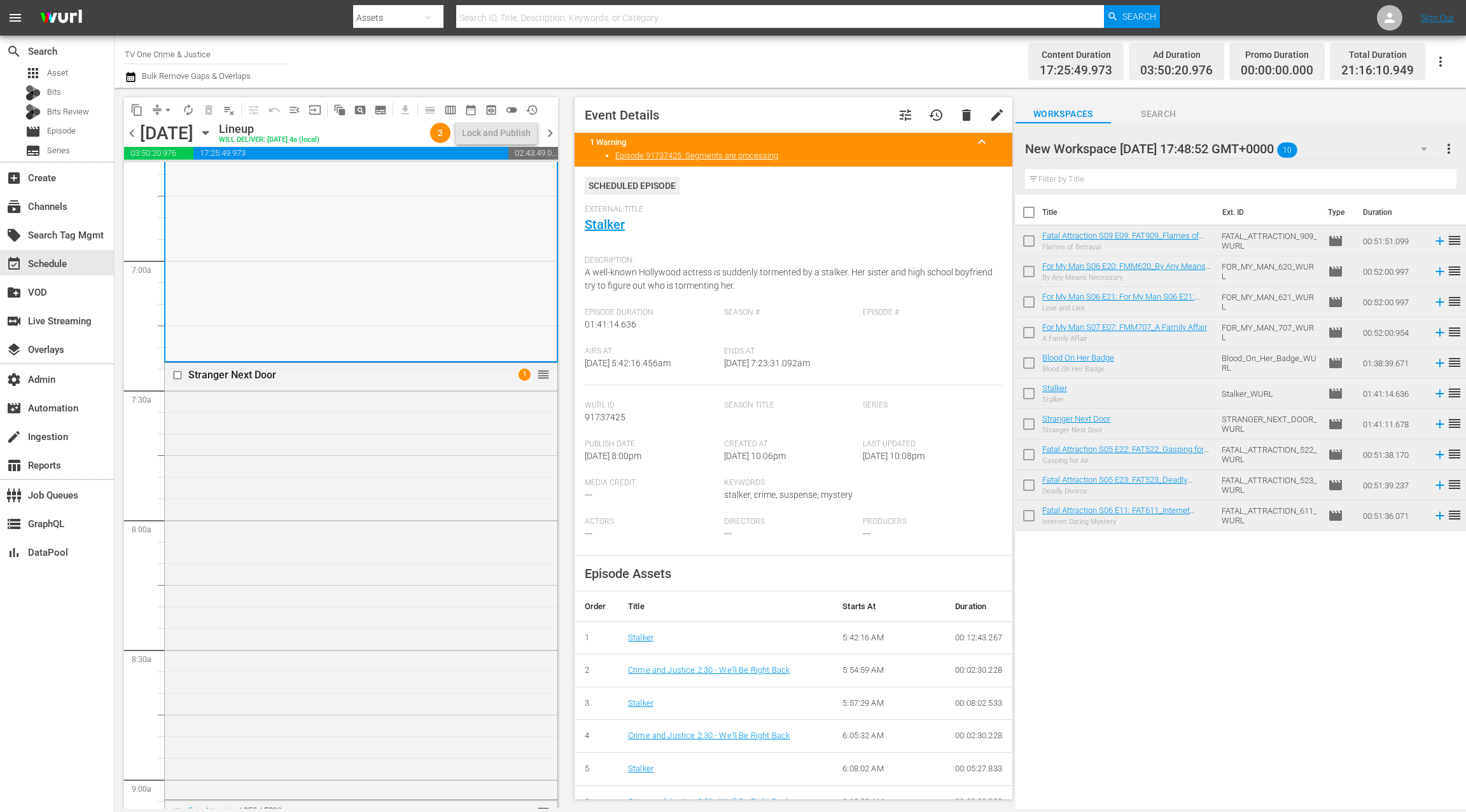
click at [427, 482] on div "Stranger Next Door 1 reorder" at bounding box center [361, 580] width 392 height 434
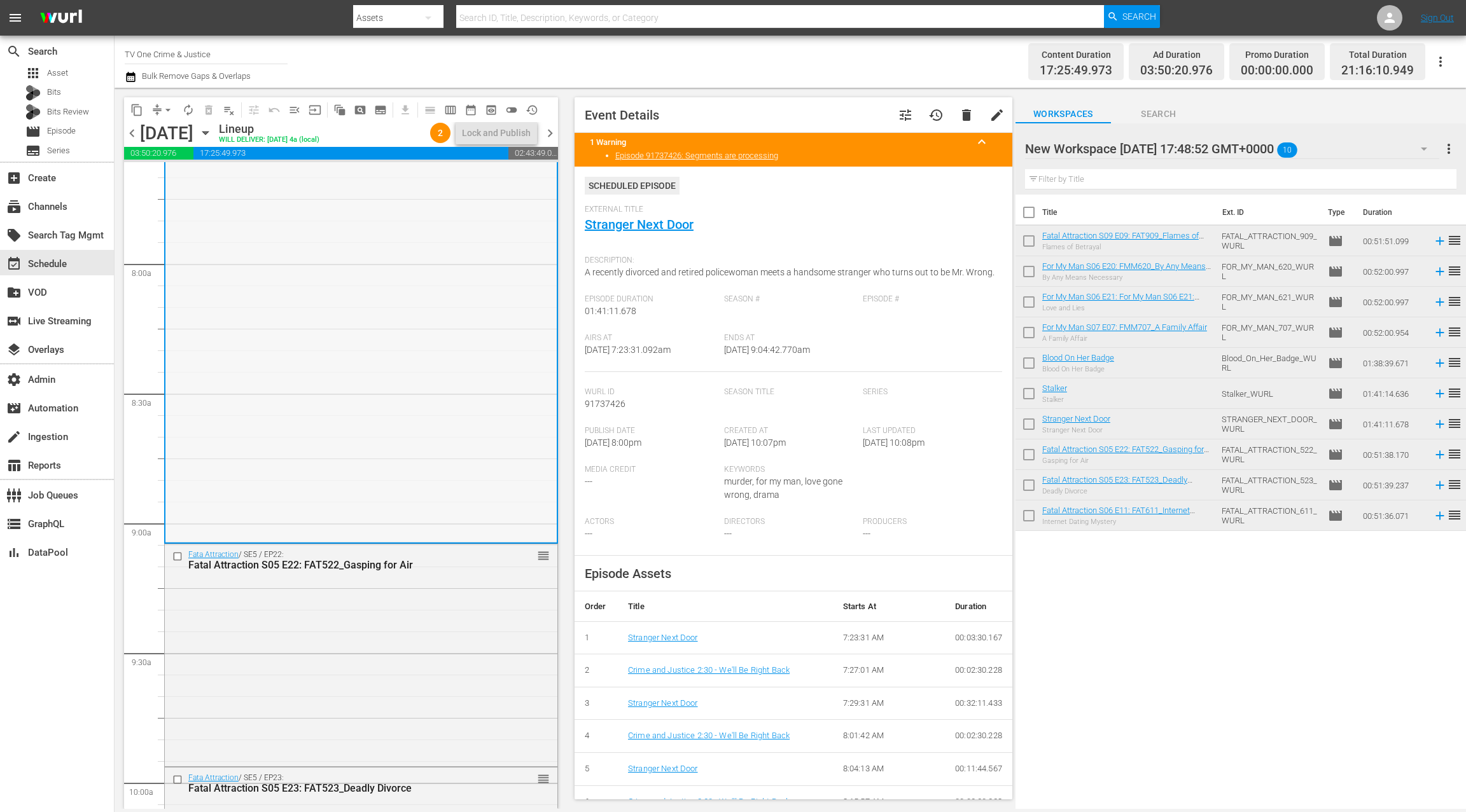
scroll to position [1924, 0]
